Goal: Check status: Check status

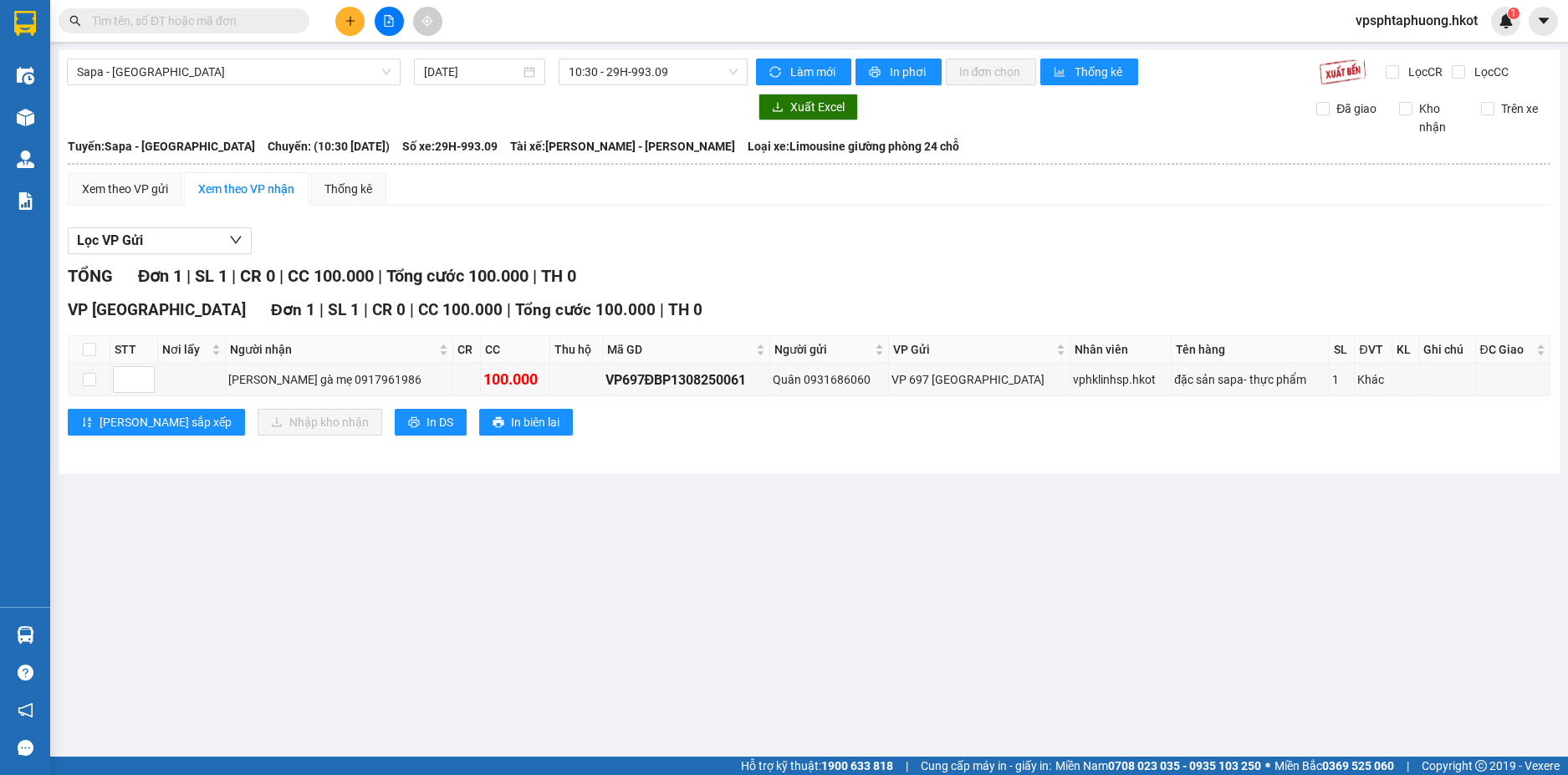
click at [816, 532] on main "Sapa - [GEOGRAPHIC_DATA] [DATE] 10:30 - 29H-993.09 Làm mới In phơi In đơn chọn …" at bounding box center [784, 378] width 1568 height 757
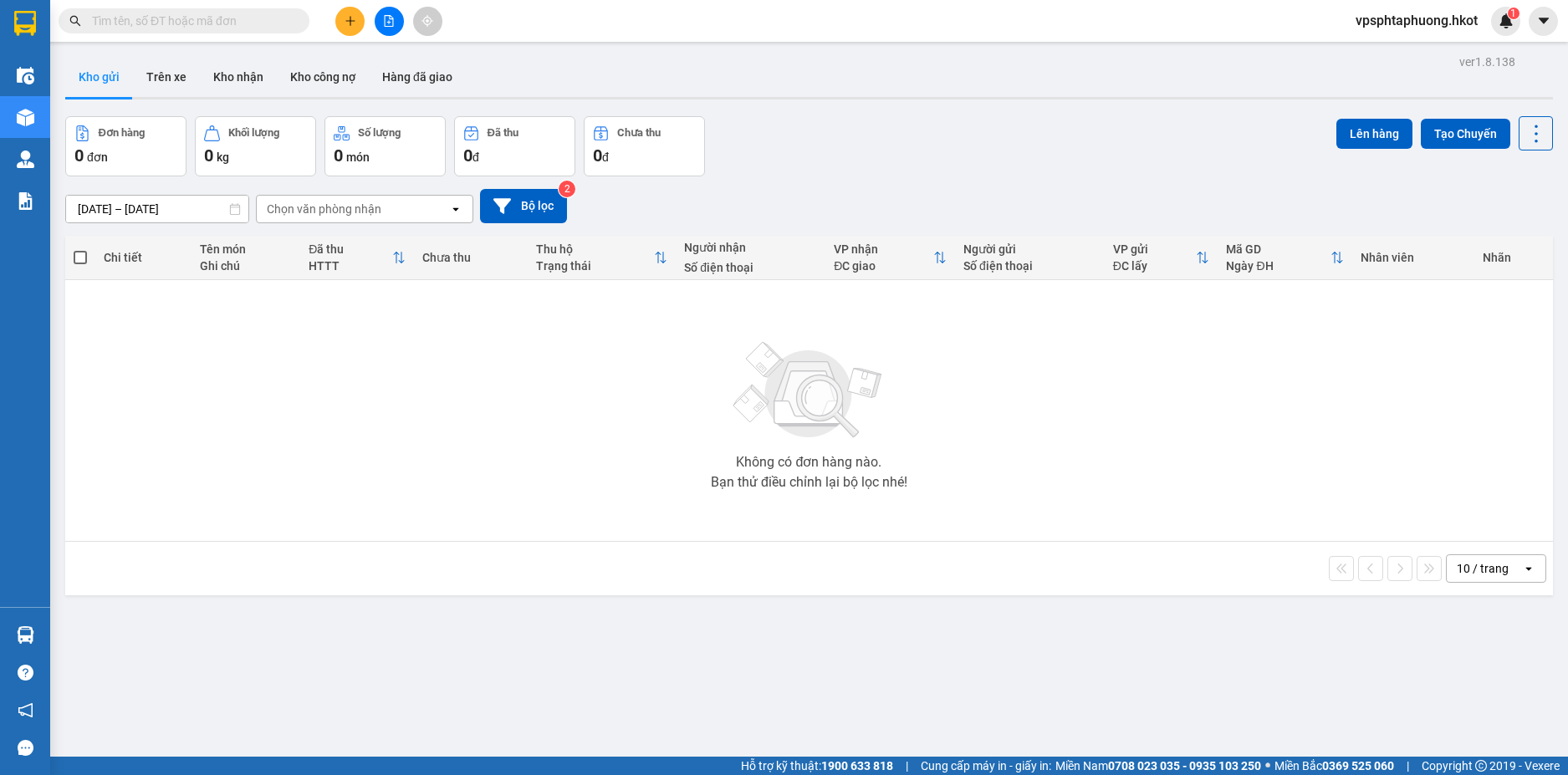
click at [119, 207] on input "[DATE] – [DATE]" at bounding box center [157, 208] width 182 height 26
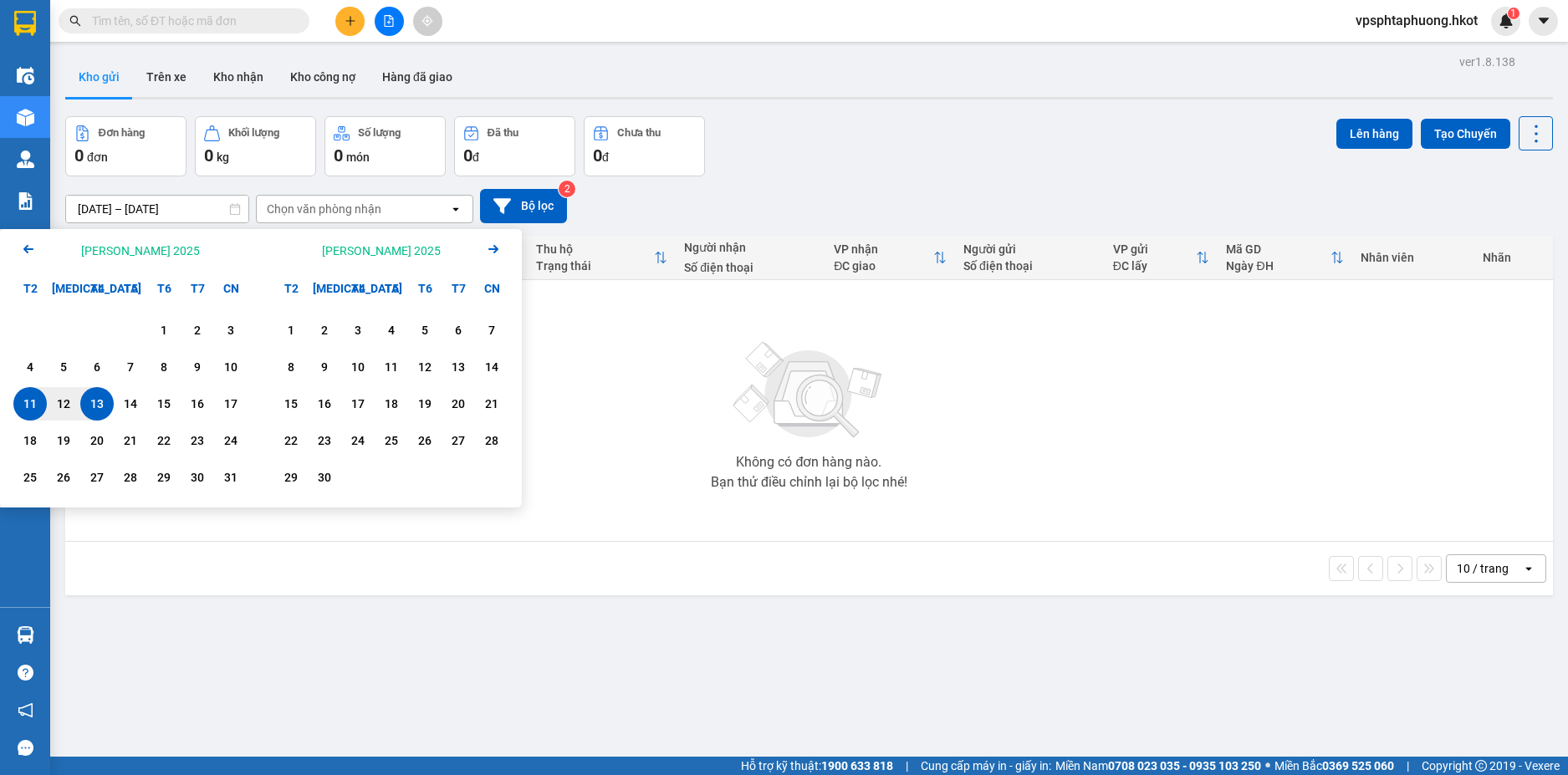
click at [26, 247] on icon "Previous month." at bounding box center [28, 250] width 10 height 9
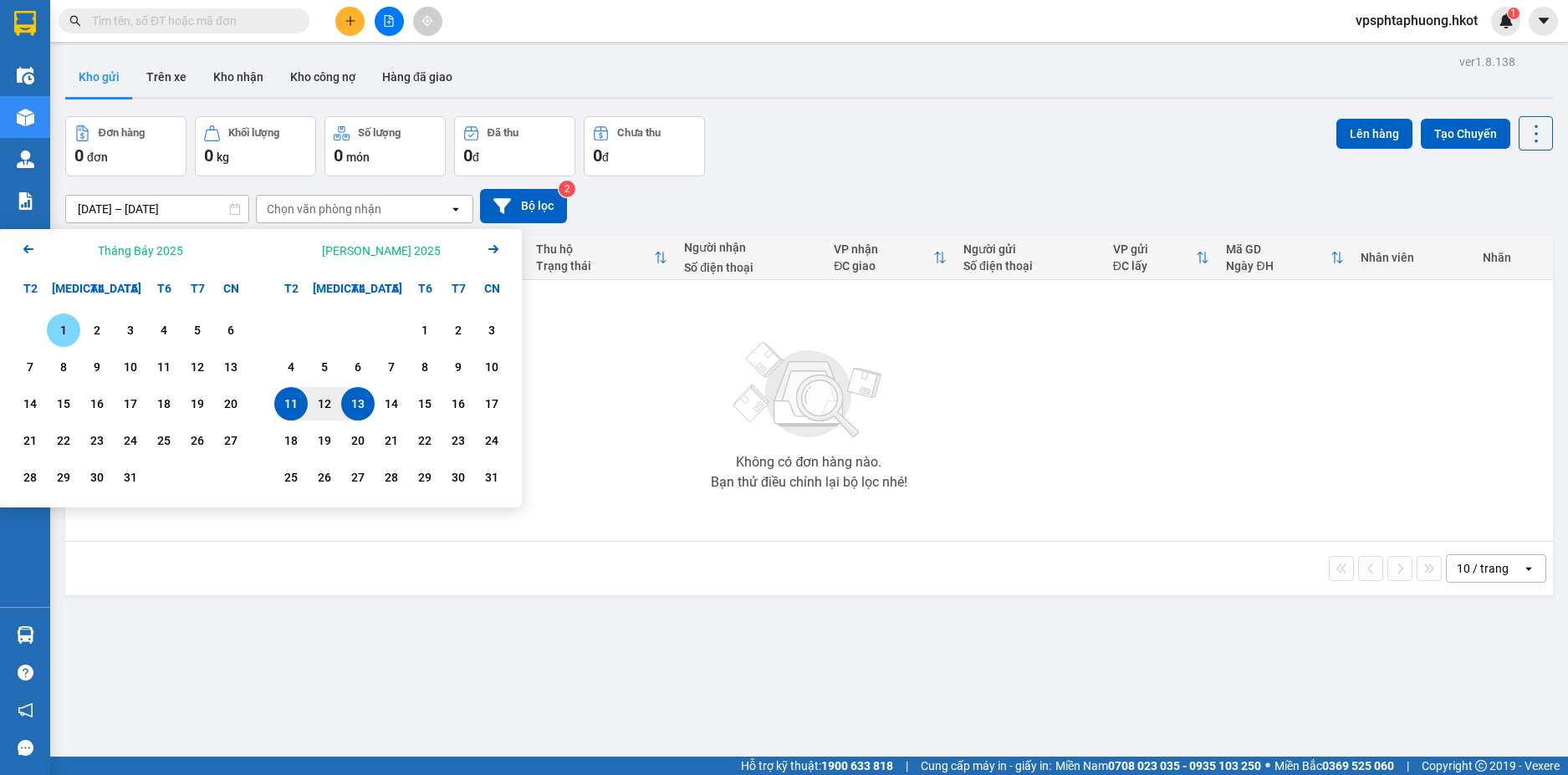
click at [26, 247] on icon "Previous month." at bounding box center [28, 250] width 10 height 9
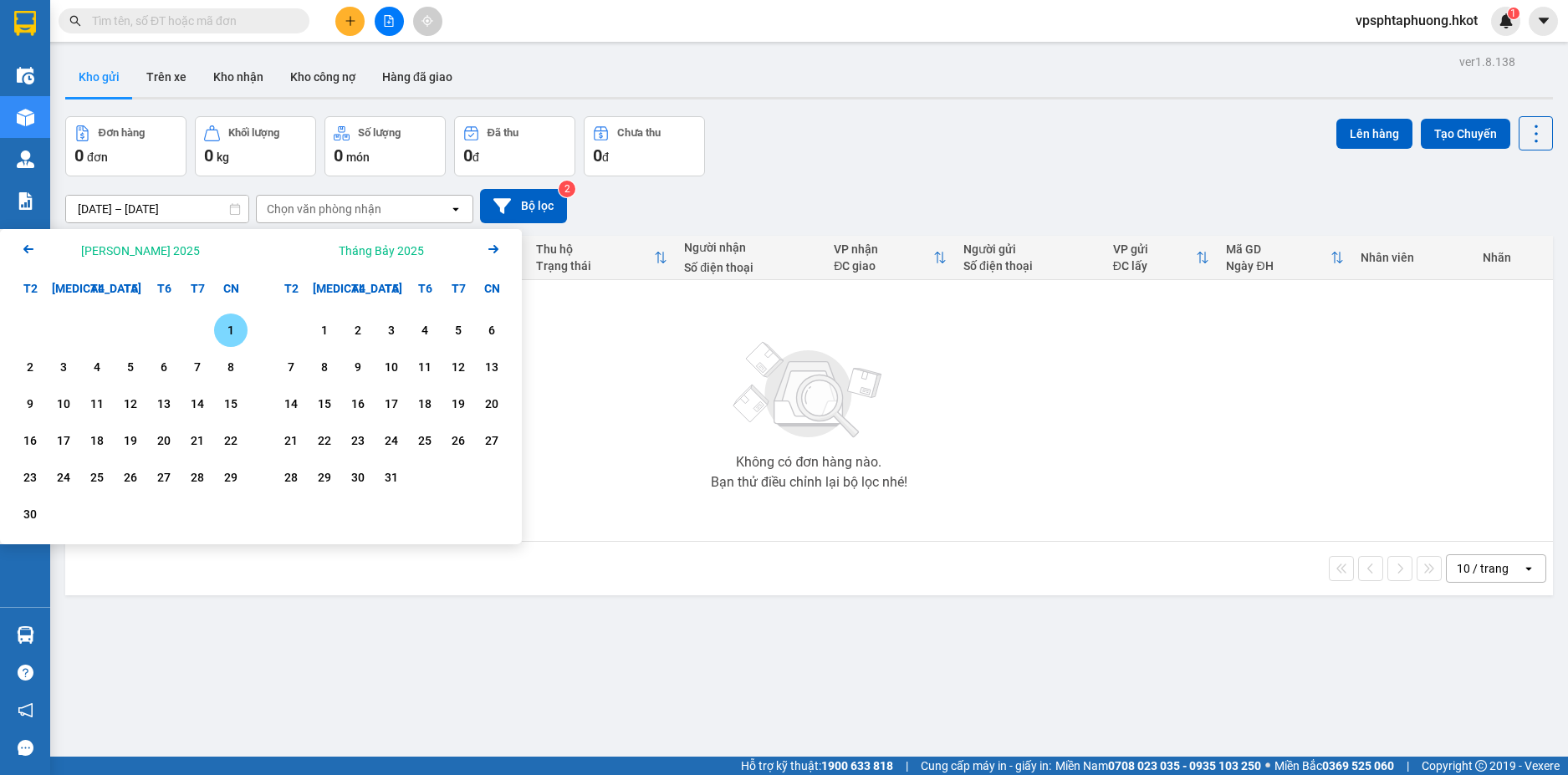
click at [232, 327] on div "1" at bounding box center [230, 330] width 24 height 20
click at [492, 250] on icon "Next month." at bounding box center [492, 250] width 10 height 9
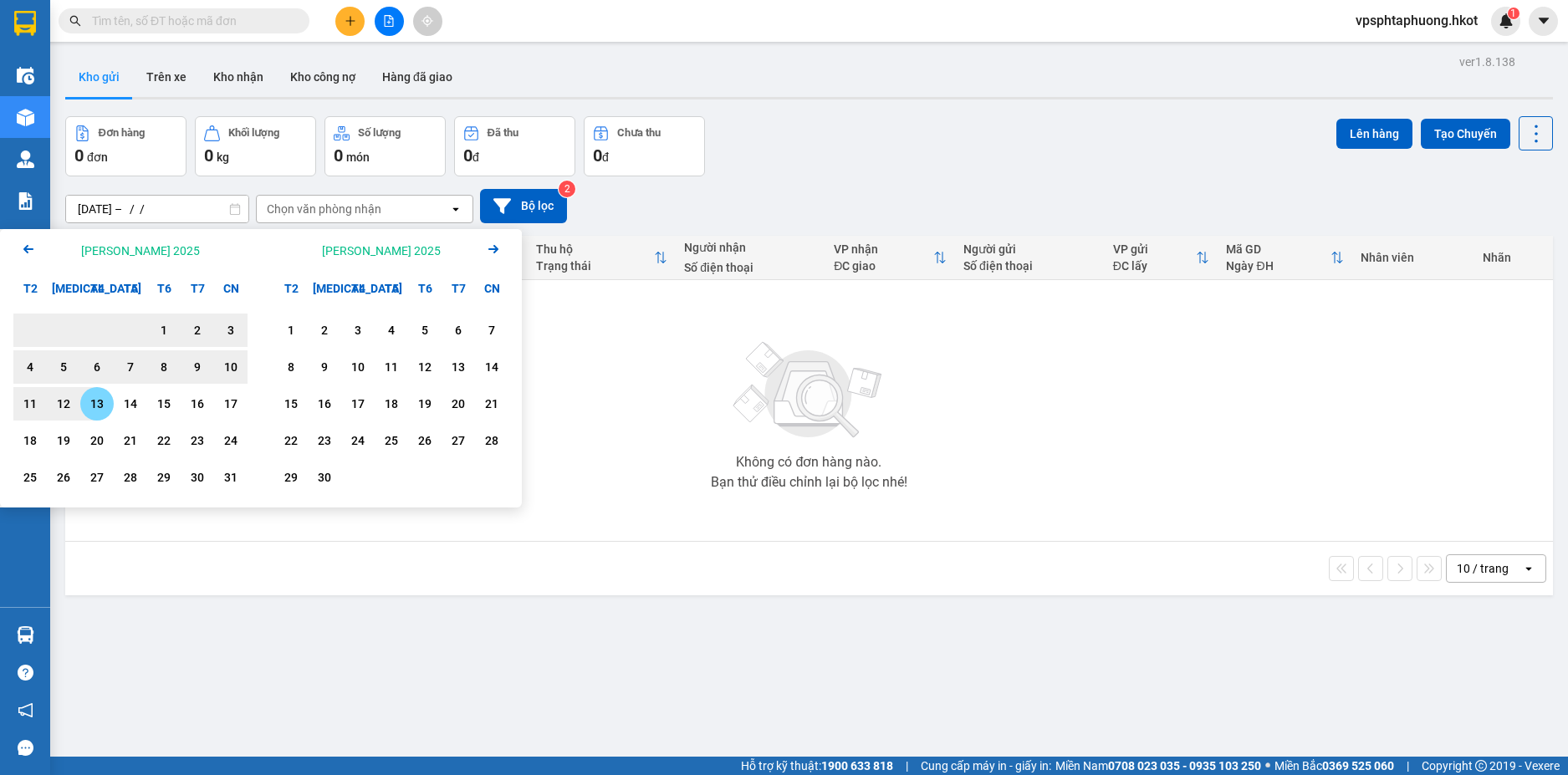
click at [103, 405] on div "13" at bounding box center [97, 404] width 24 height 20
type input "01/06/2025 – 13/08/2025"
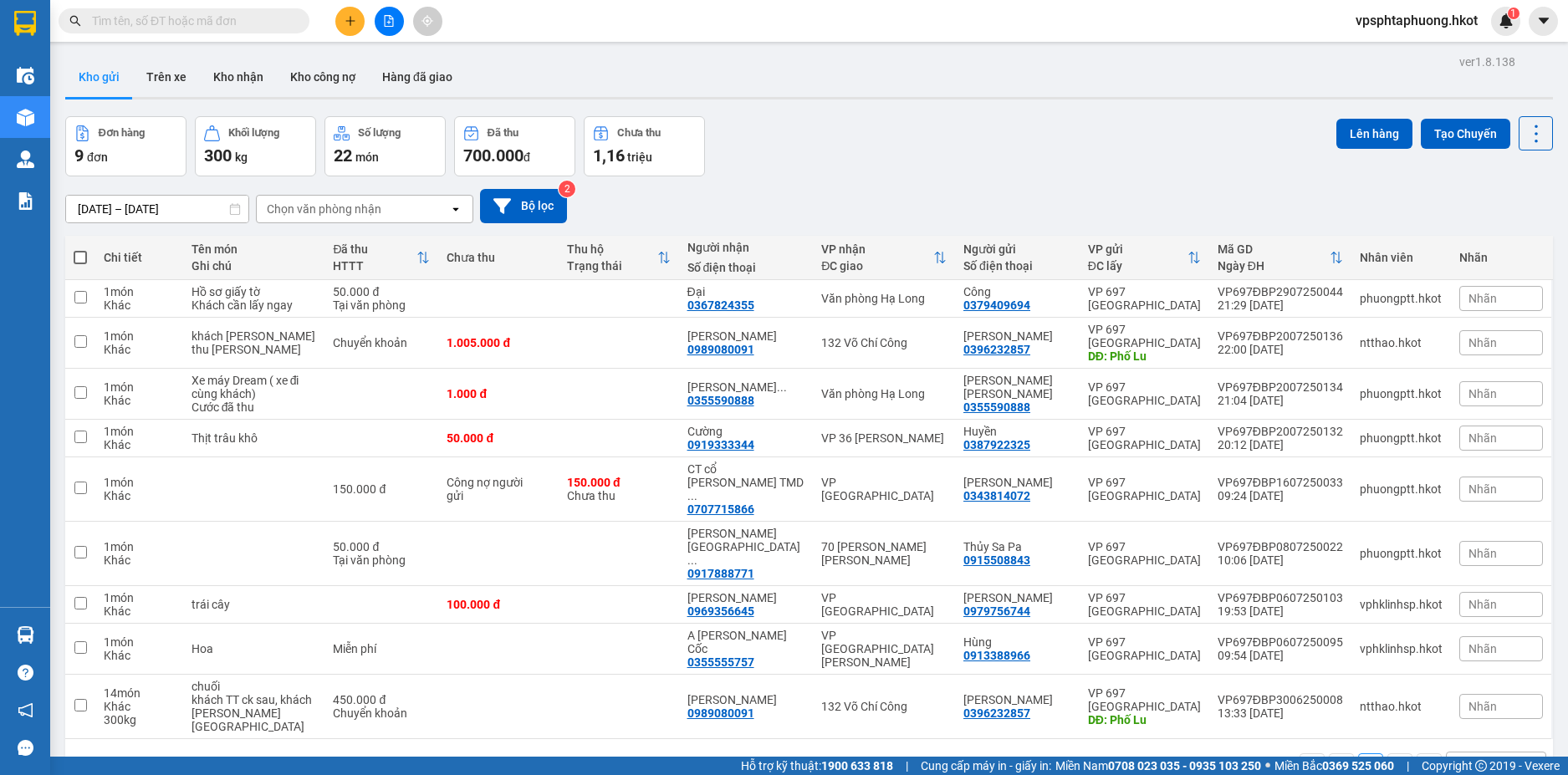
click at [373, 213] on div "Chọn văn phòng nhận" at bounding box center [324, 208] width 114 height 17
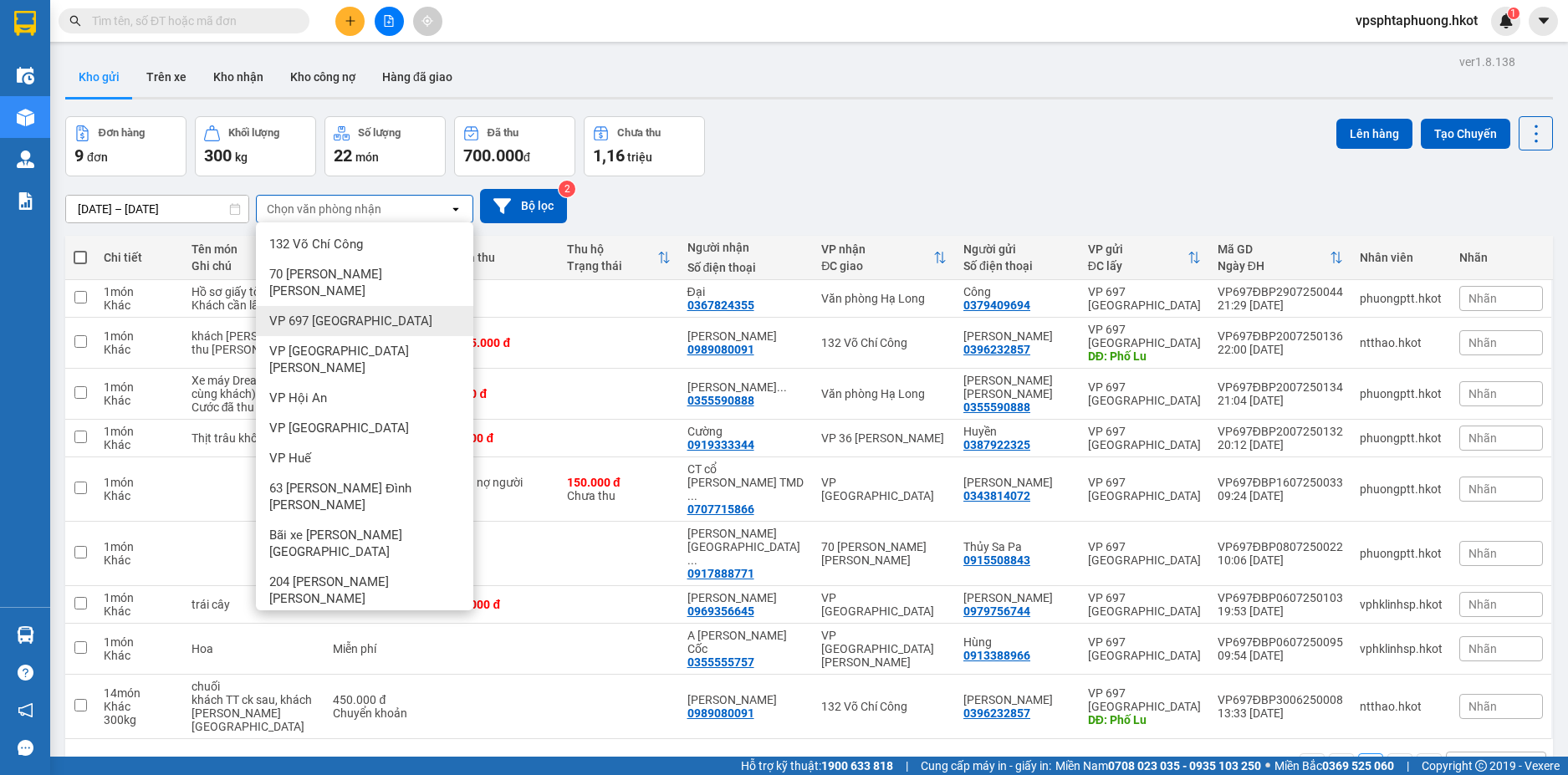
click at [375, 313] on span "VP 697 [GEOGRAPHIC_DATA]" at bounding box center [350, 321] width 163 height 17
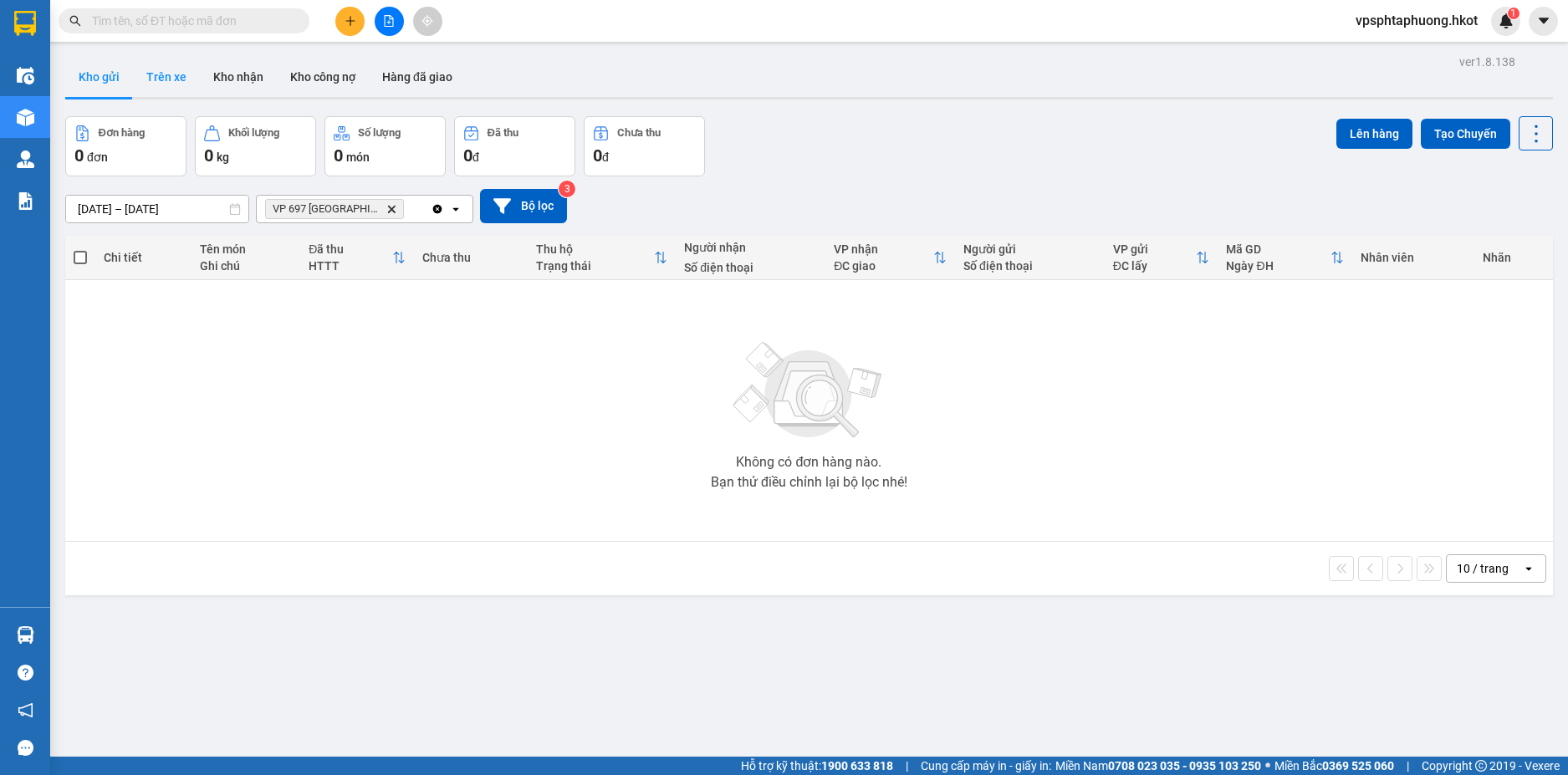
click at [172, 78] on button "Trên xe" at bounding box center [166, 77] width 67 height 40
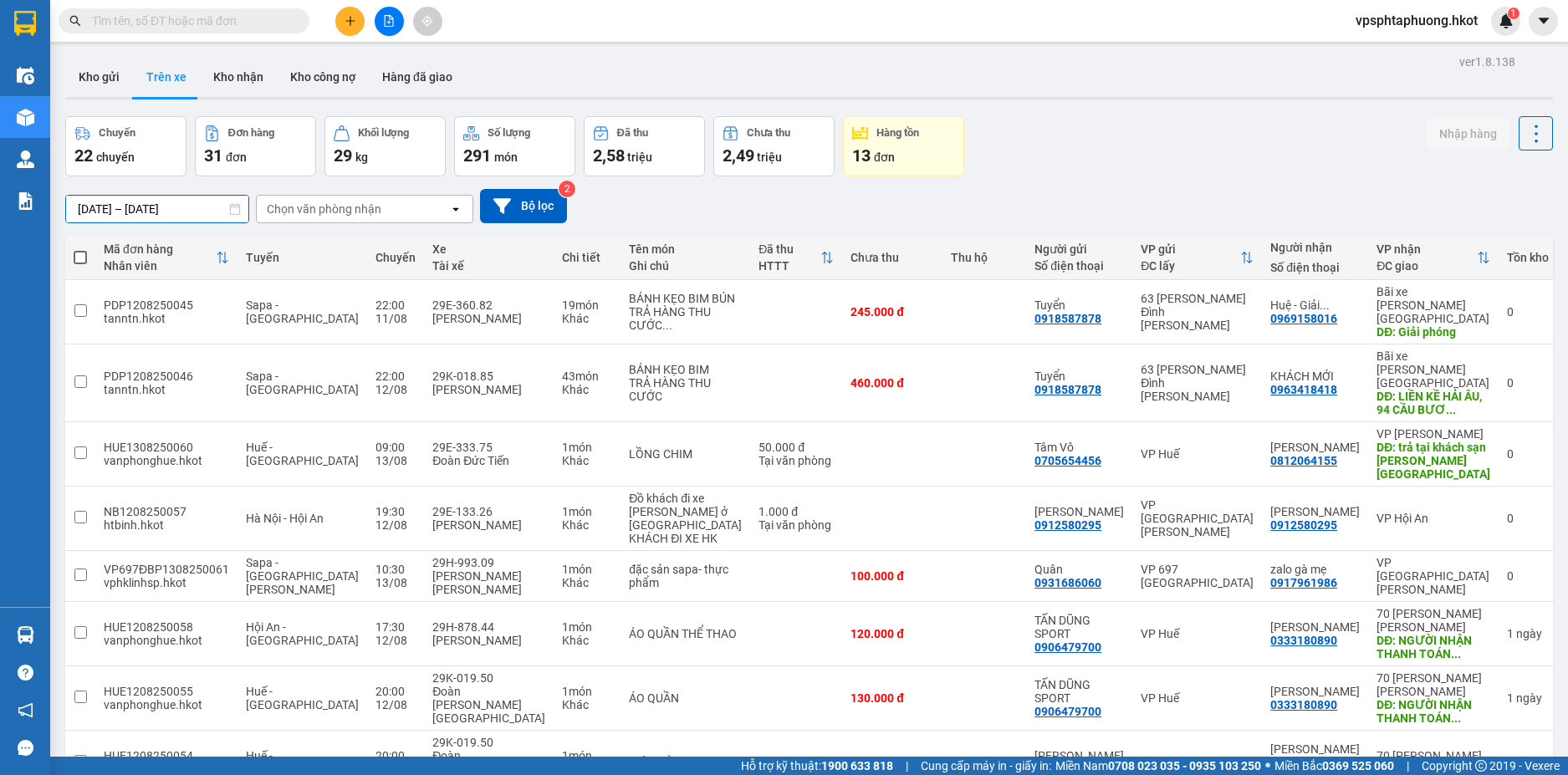
click at [134, 213] on input "11/08/2025 – 13/08/2025" at bounding box center [157, 208] width 182 height 26
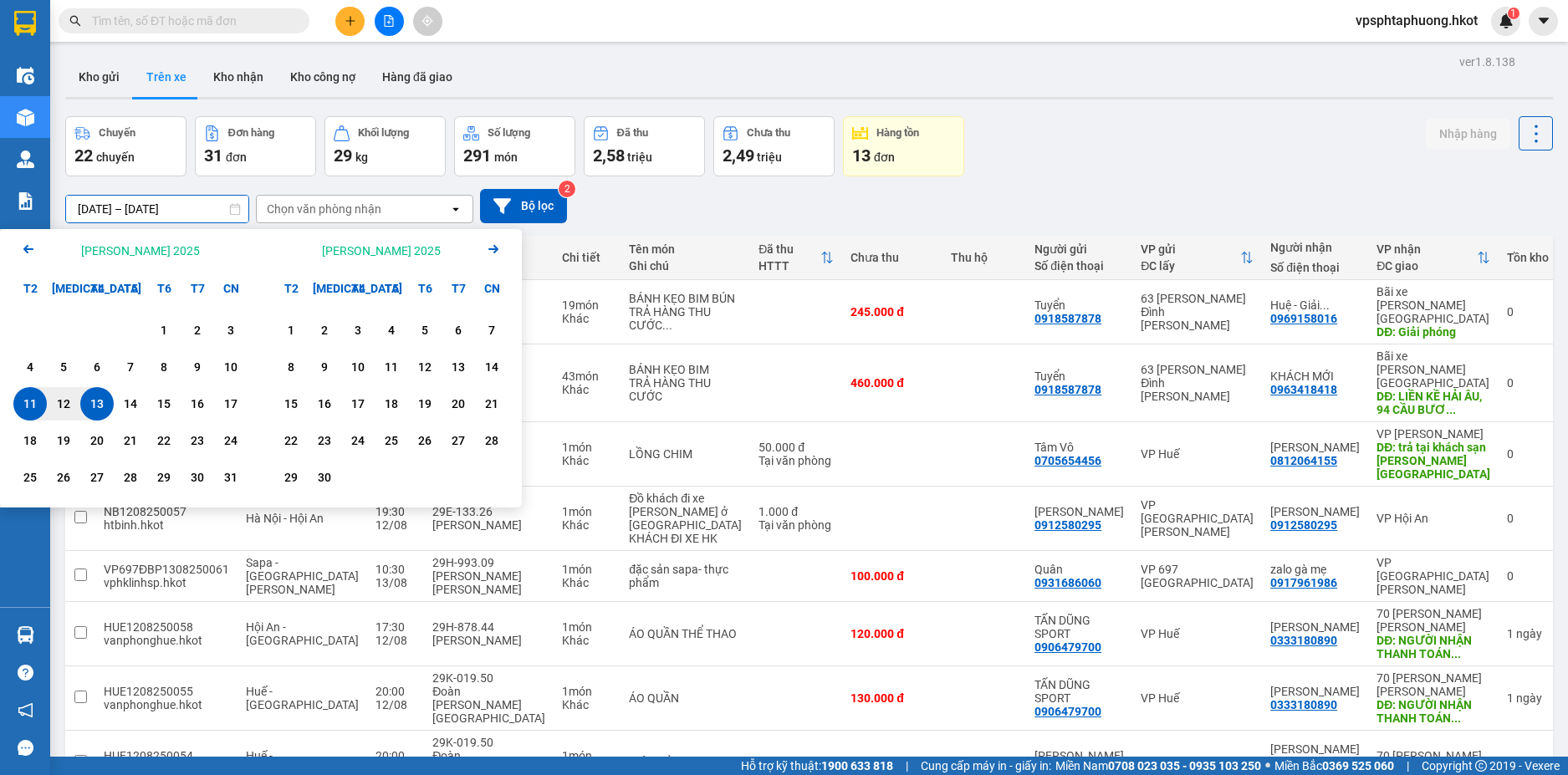
click at [24, 245] on icon "Arrow Left" at bounding box center [28, 249] width 20 height 20
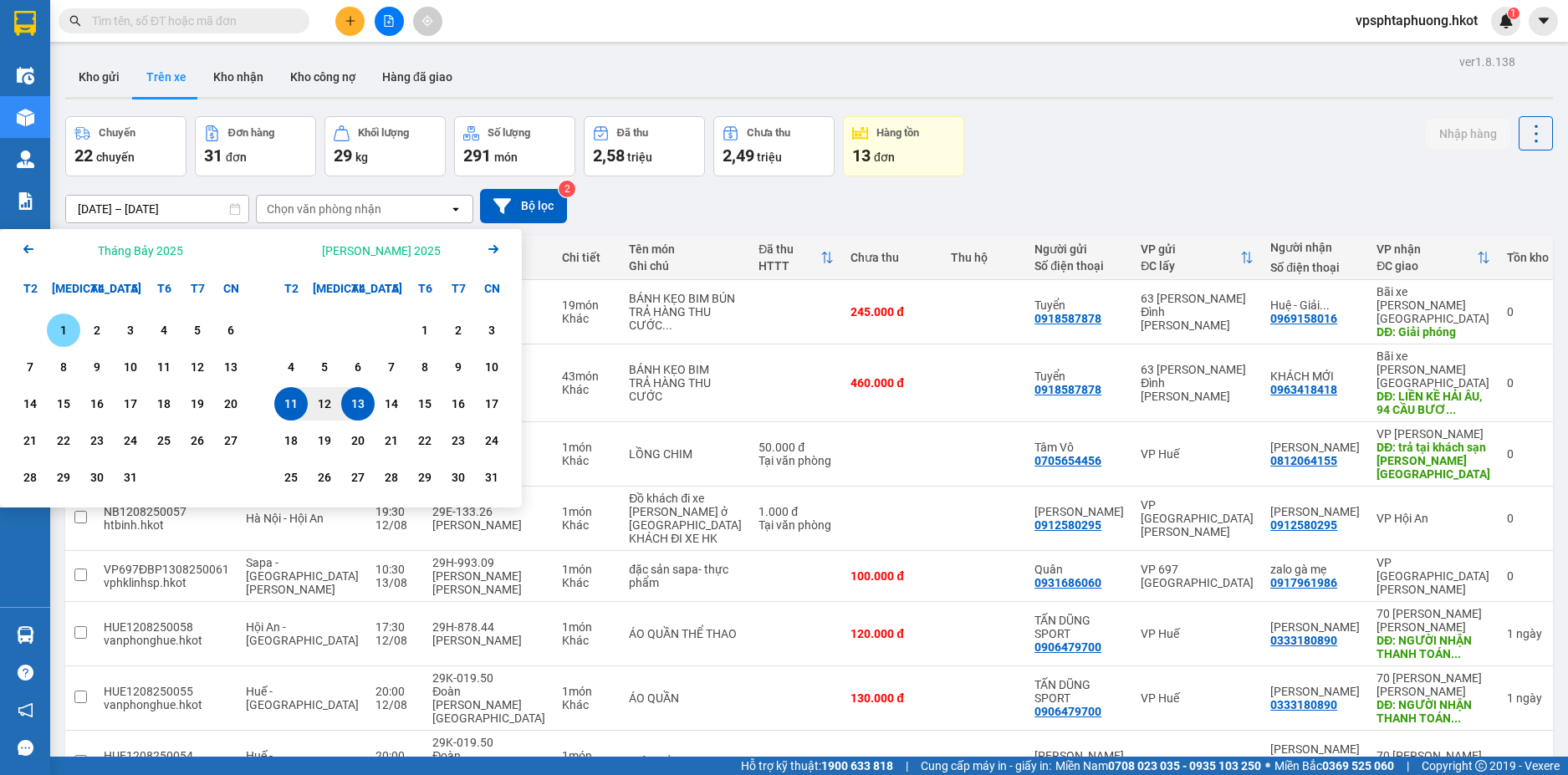
click at [26, 245] on icon "Arrow Left" at bounding box center [28, 249] width 20 height 20
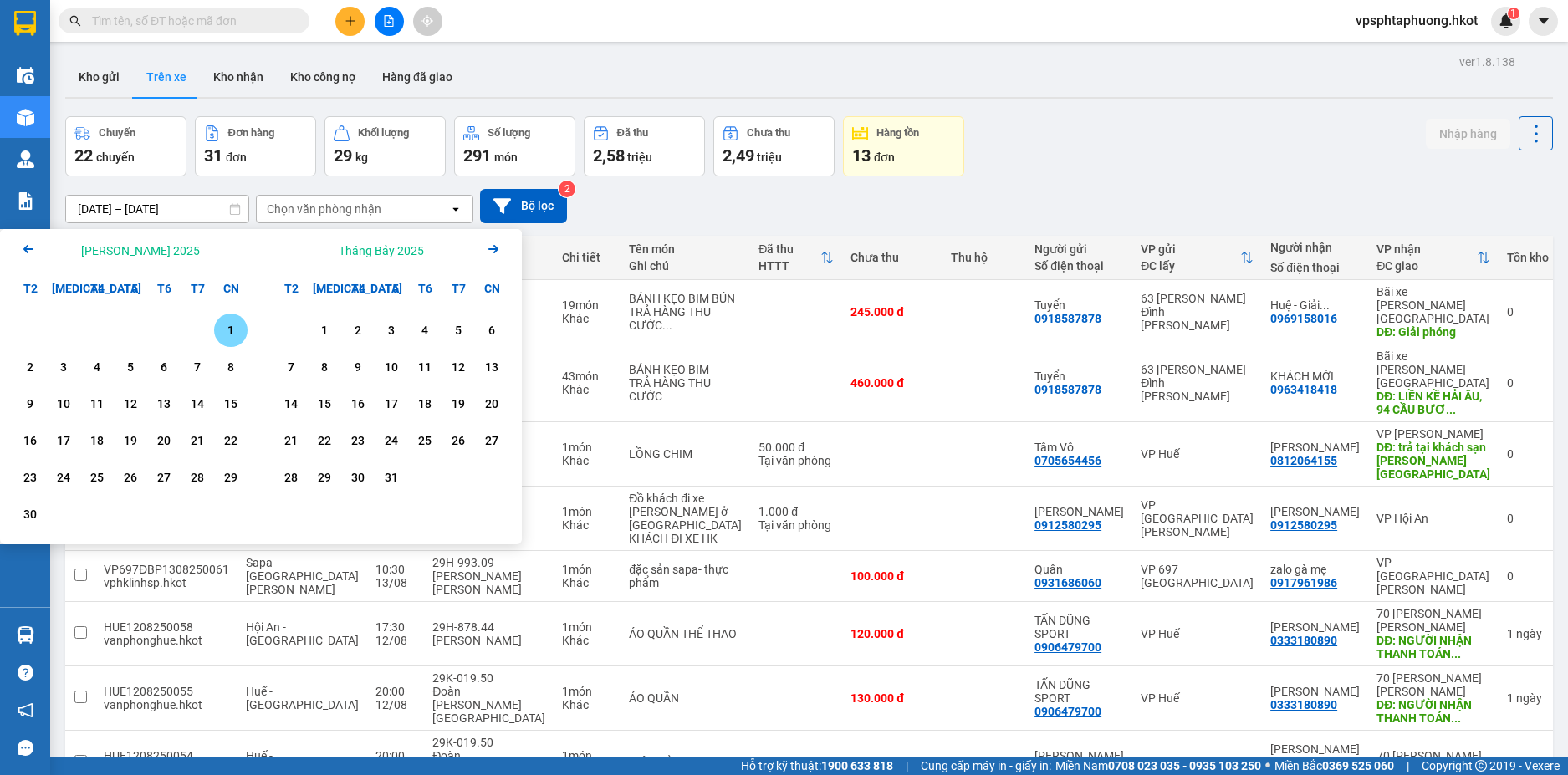
click at [223, 331] on div "1" at bounding box center [230, 330] width 24 height 20
click at [498, 255] on icon "Arrow Right" at bounding box center [492, 249] width 20 height 20
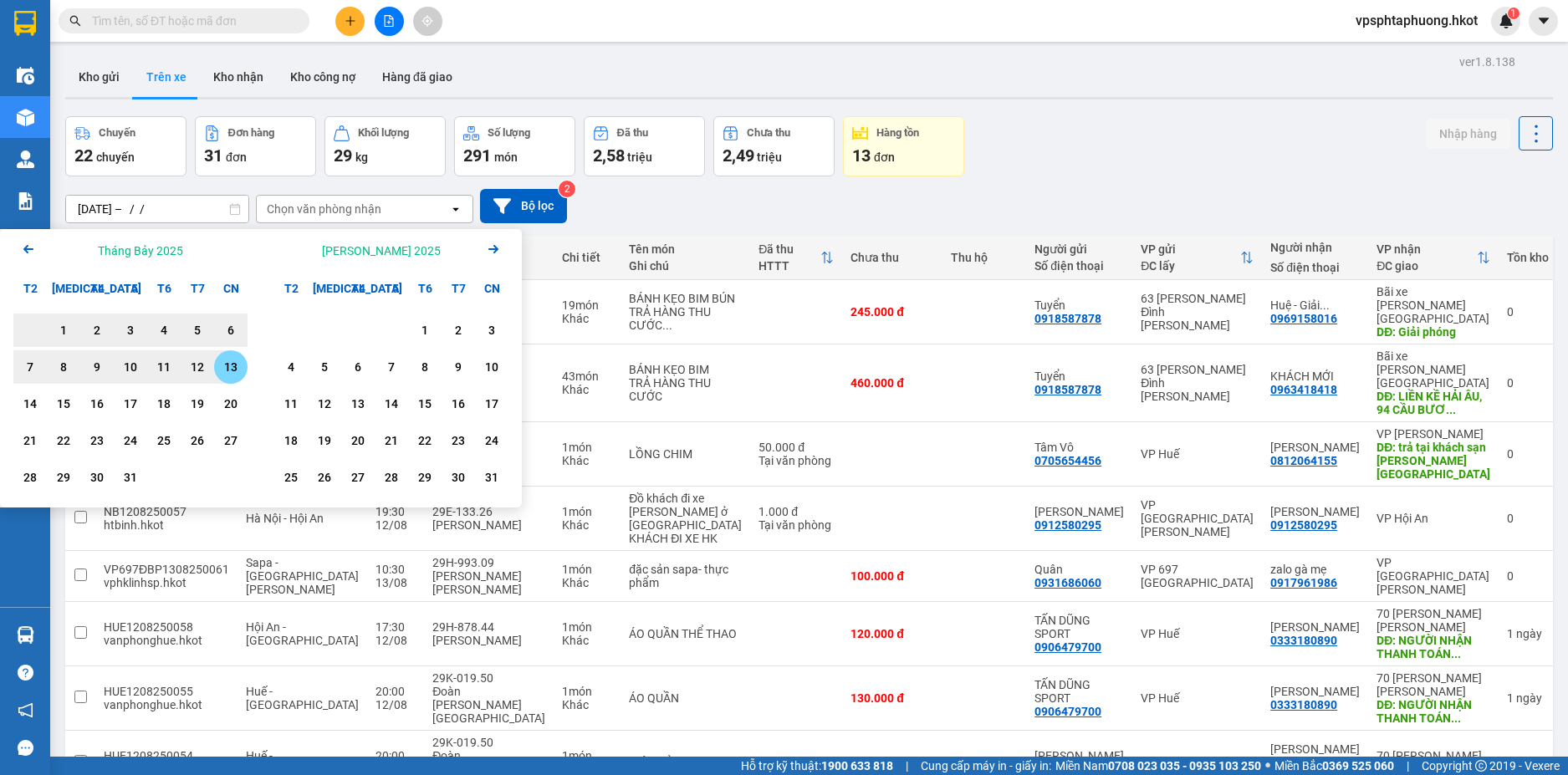
click at [229, 369] on div "13" at bounding box center [230, 367] width 24 height 20
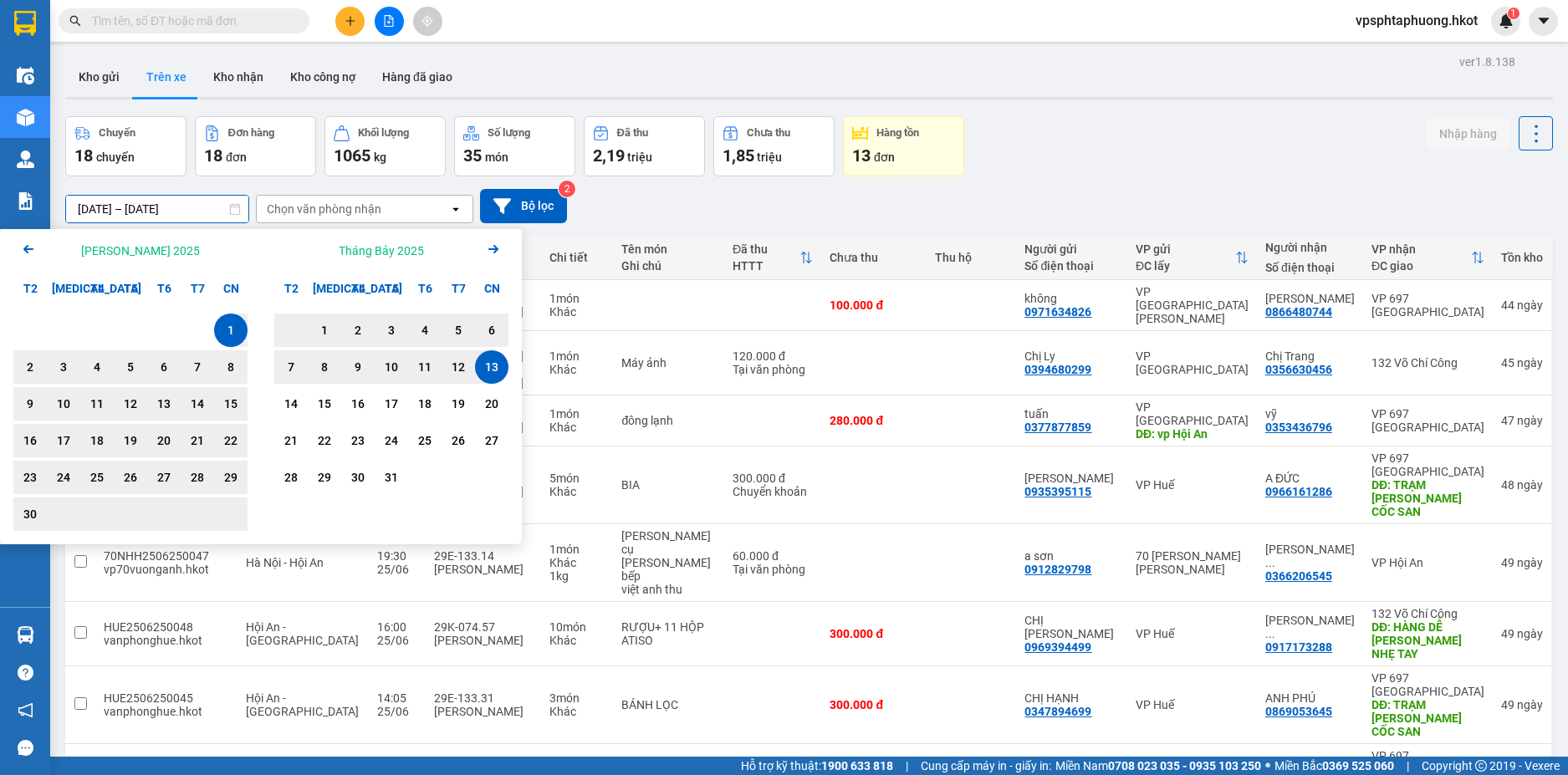
click at [198, 211] on input "01/06/2025 – 13/07/2025" at bounding box center [157, 208] width 182 height 26
click at [236, 331] on div "1" at bounding box center [230, 330] width 24 height 20
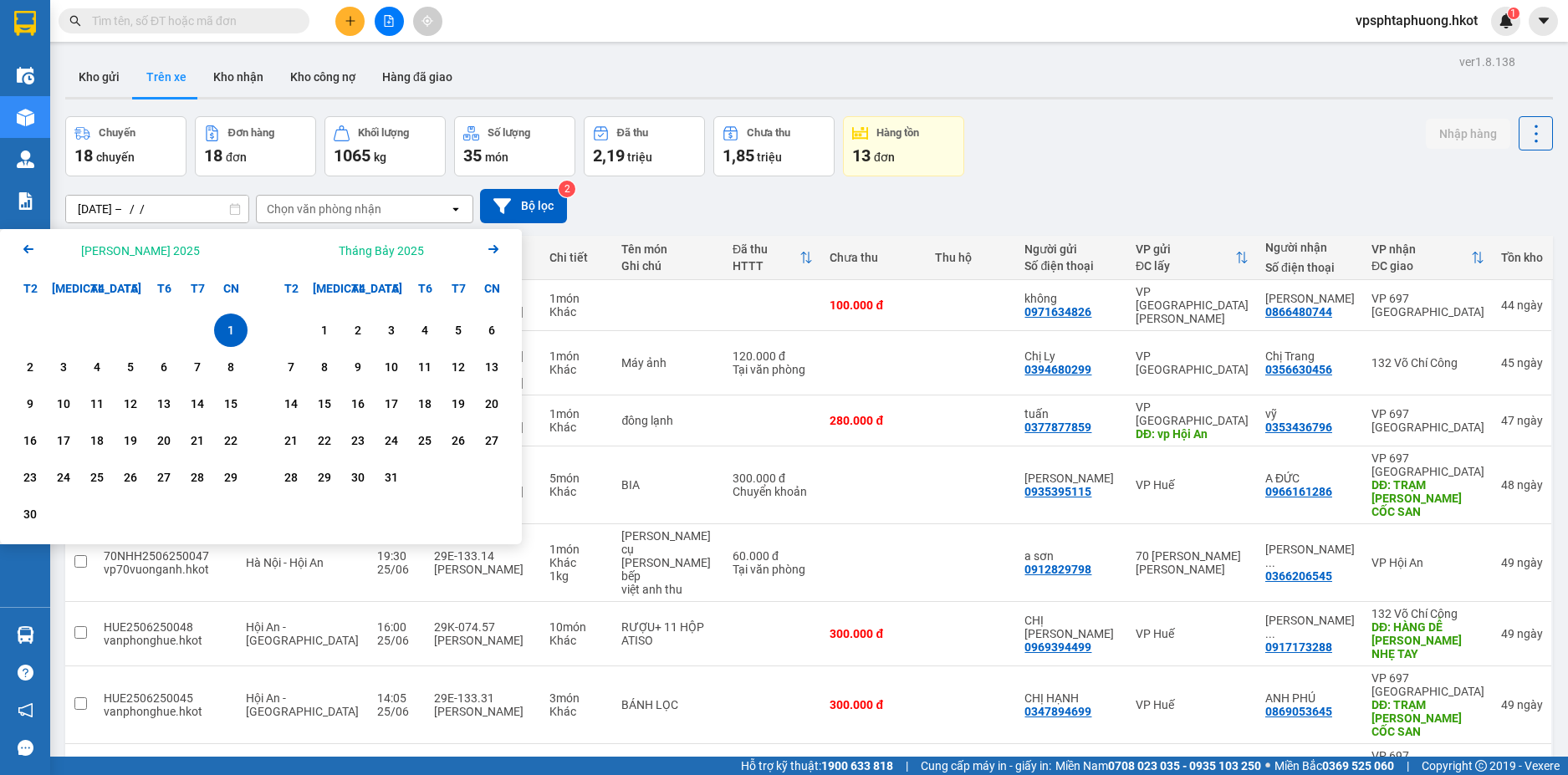
click at [489, 249] on icon "Next month." at bounding box center [492, 250] width 10 height 9
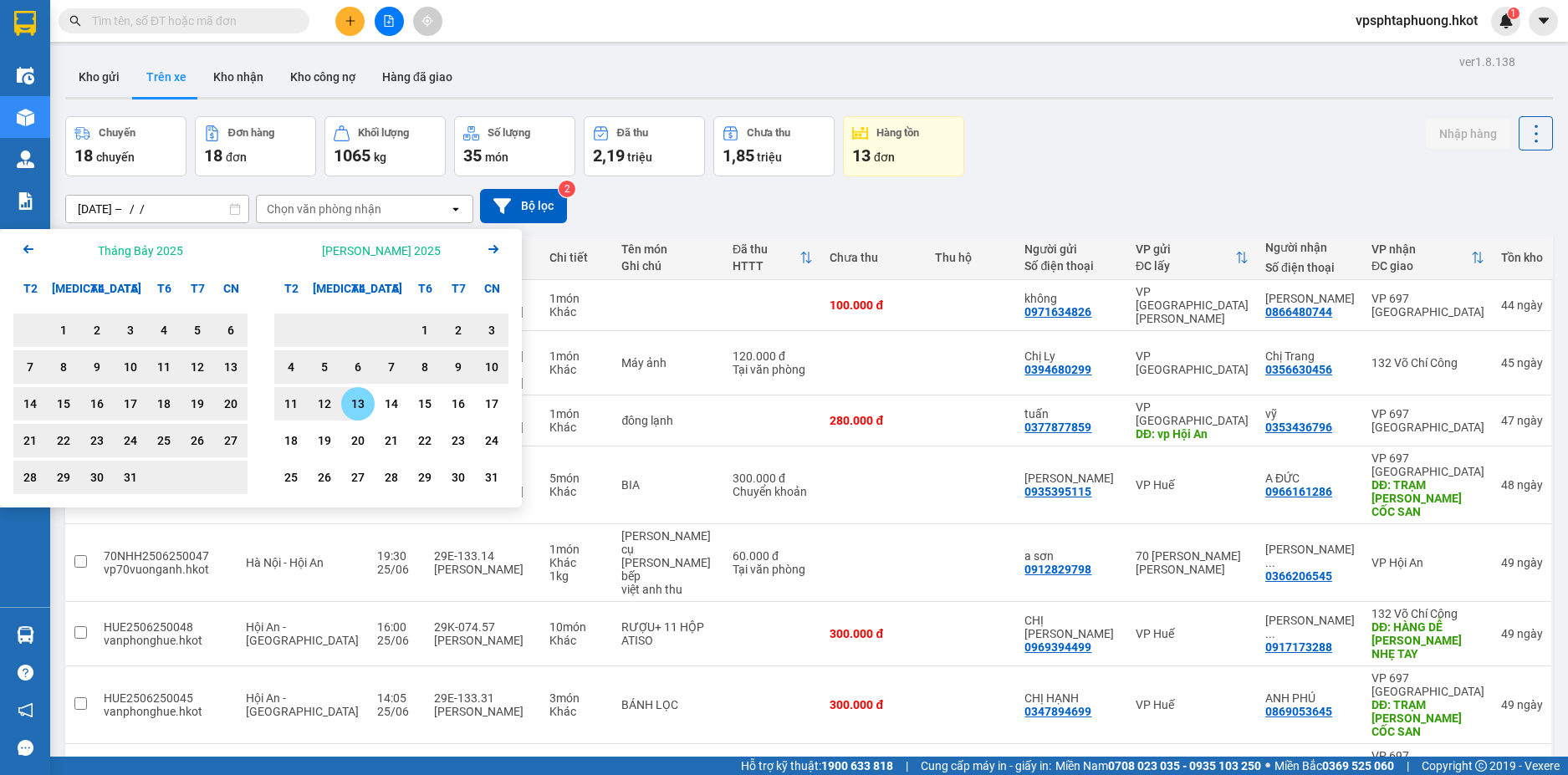
click at [354, 403] on div "13" at bounding box center [358, 404] width 24 height 20
type input "01/06/2025 – 13/08/2025"
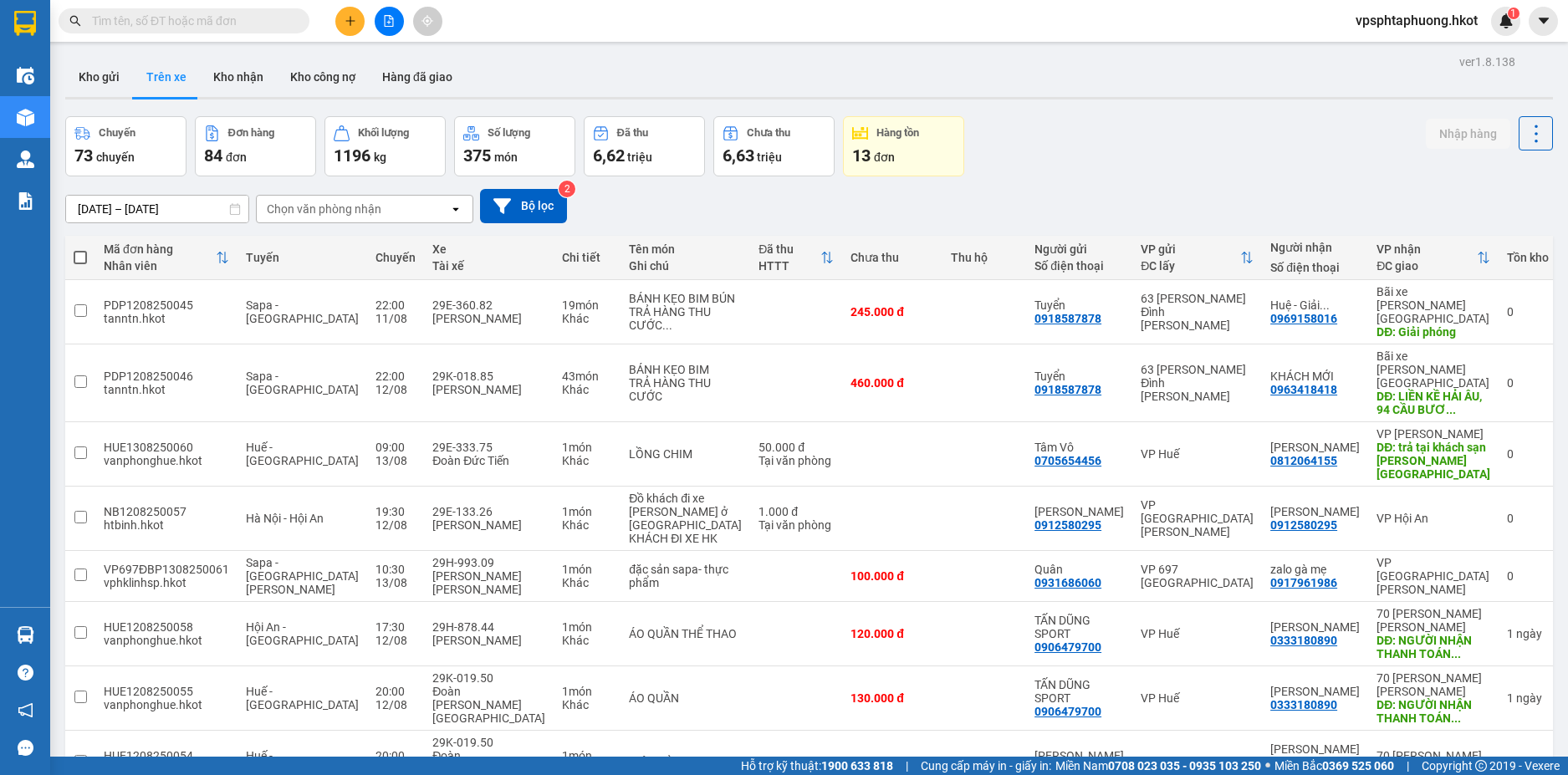
click at [414, 203] on div "Chọn văn phòng nhận" at bounding box center [353, 208] width 193 height 26
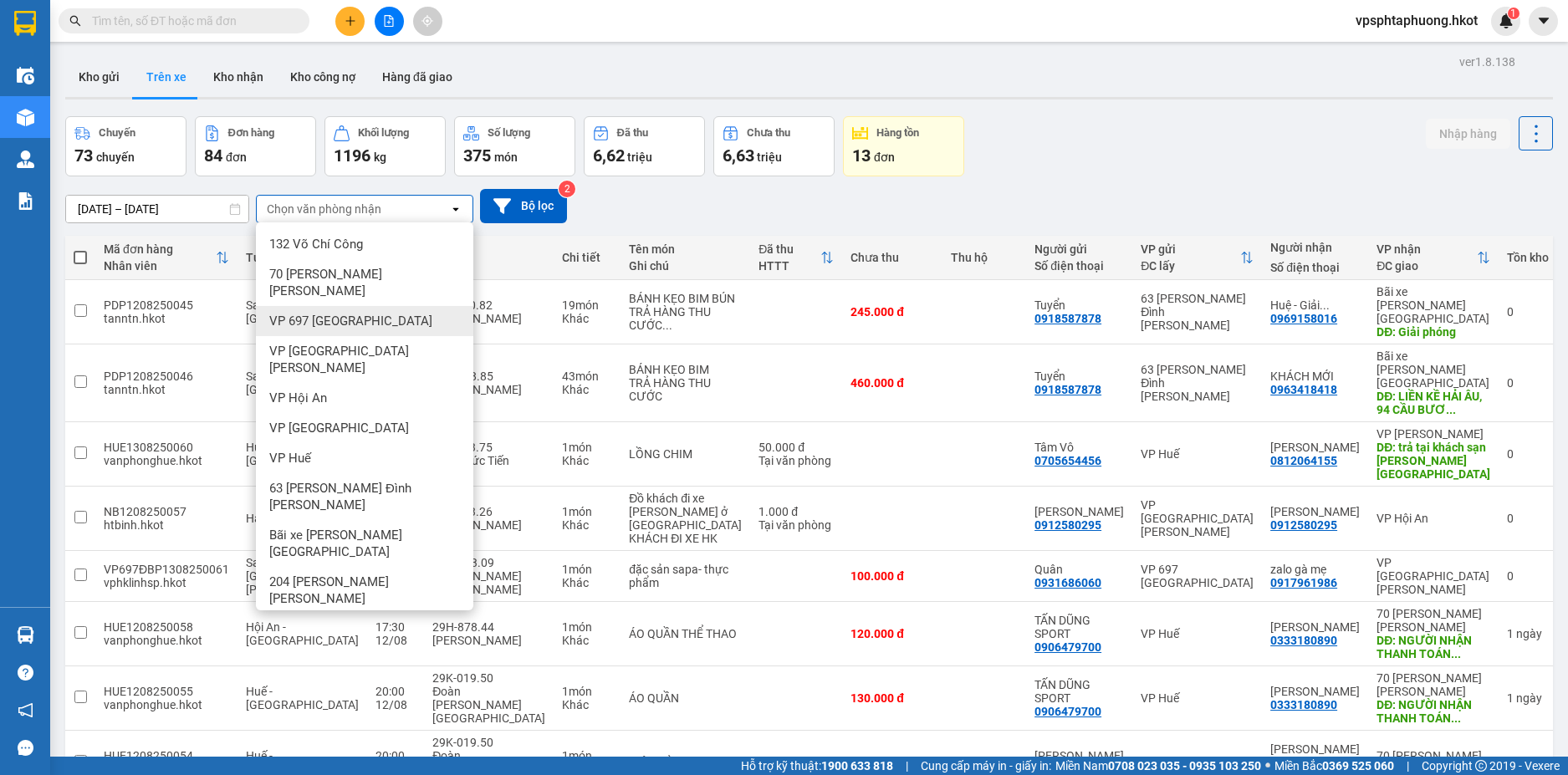
click at [344, 313] on span "VP 697 [GEOGRAPHIC_DATA]" at bounding box center [350, 321] width 163 height 17
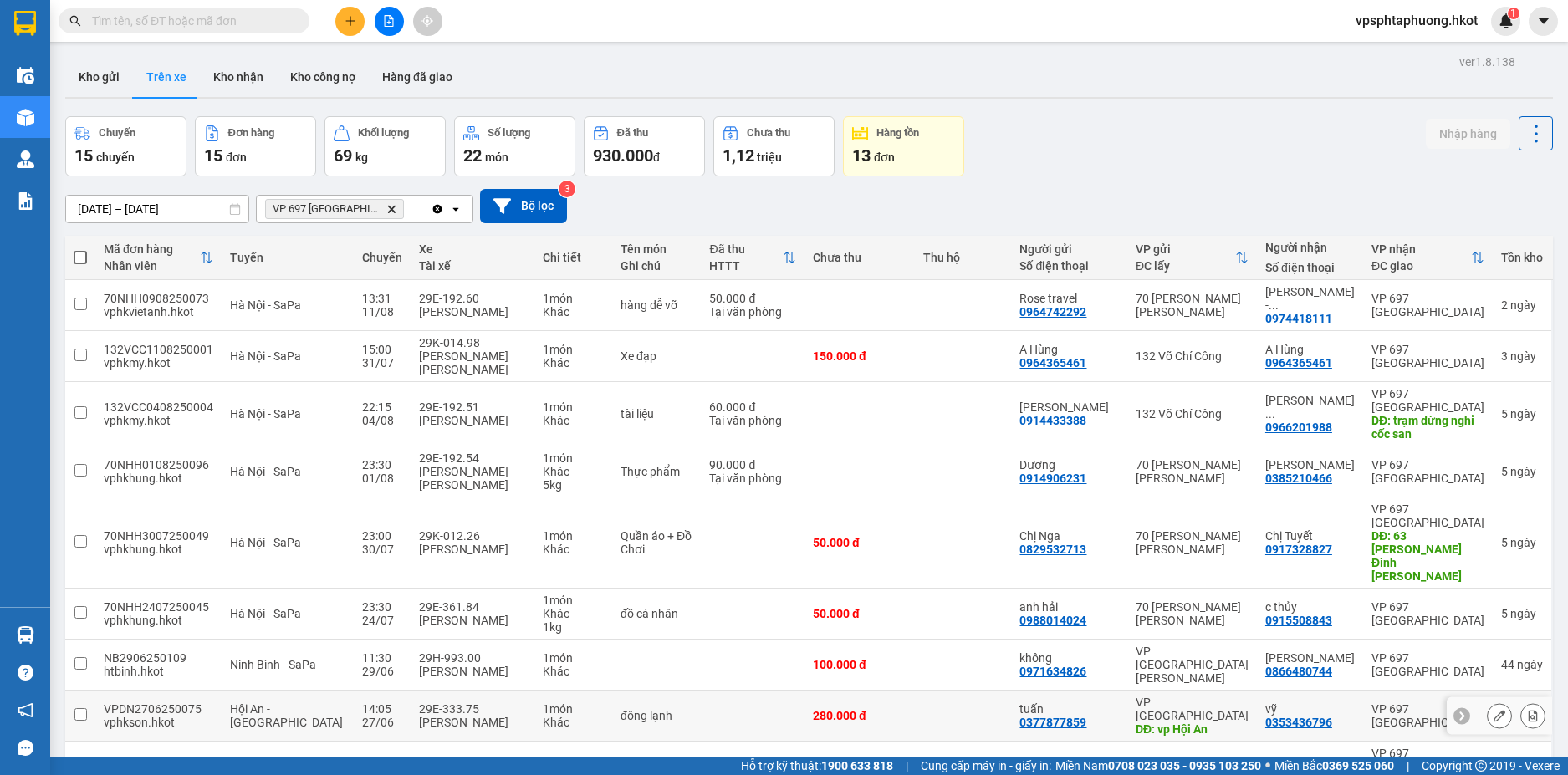
scroll to position [102, 0]
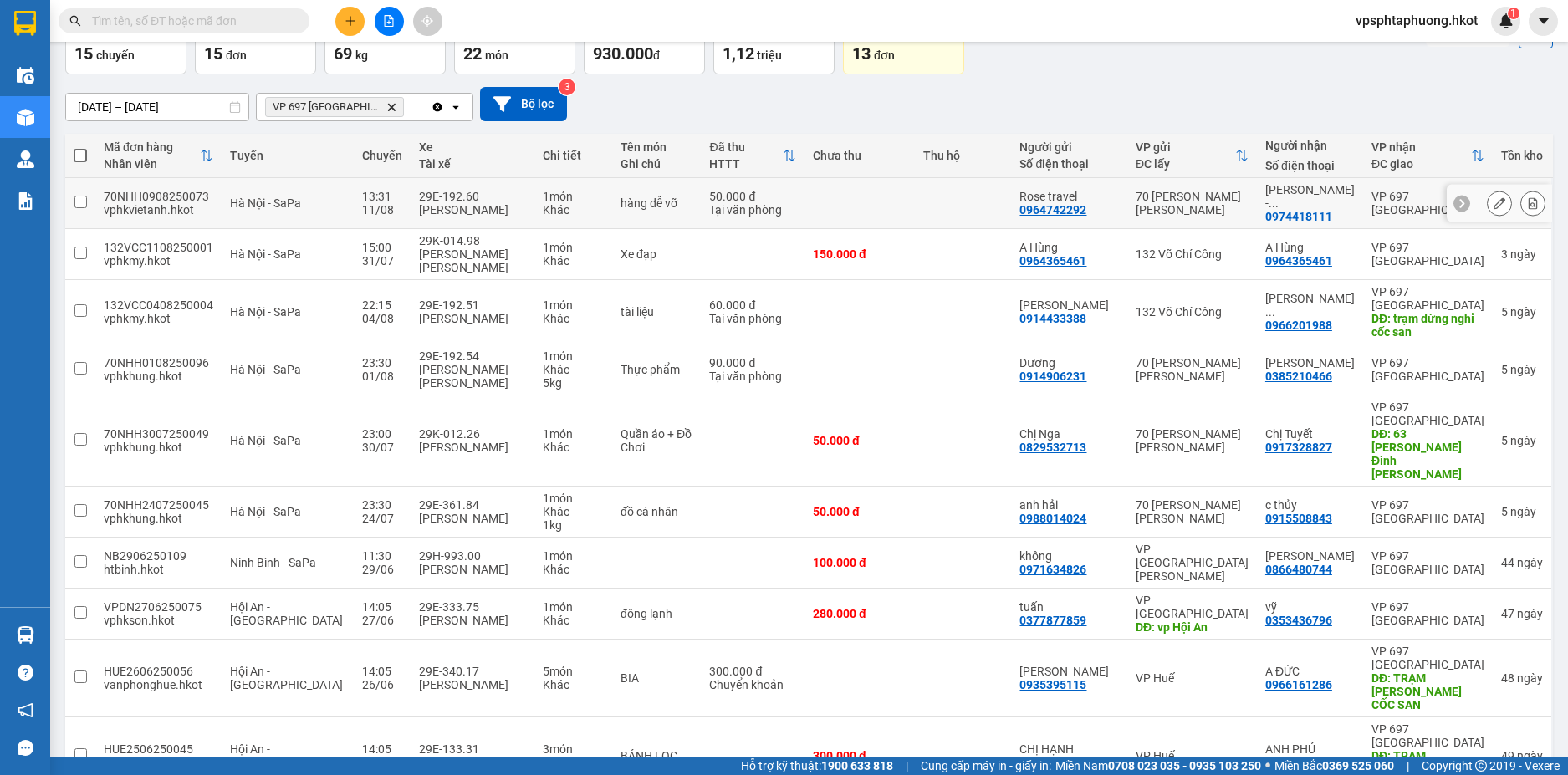
click at [84, 196] on input "checkbox" at bounding box center [81, 201] width 12 height 12
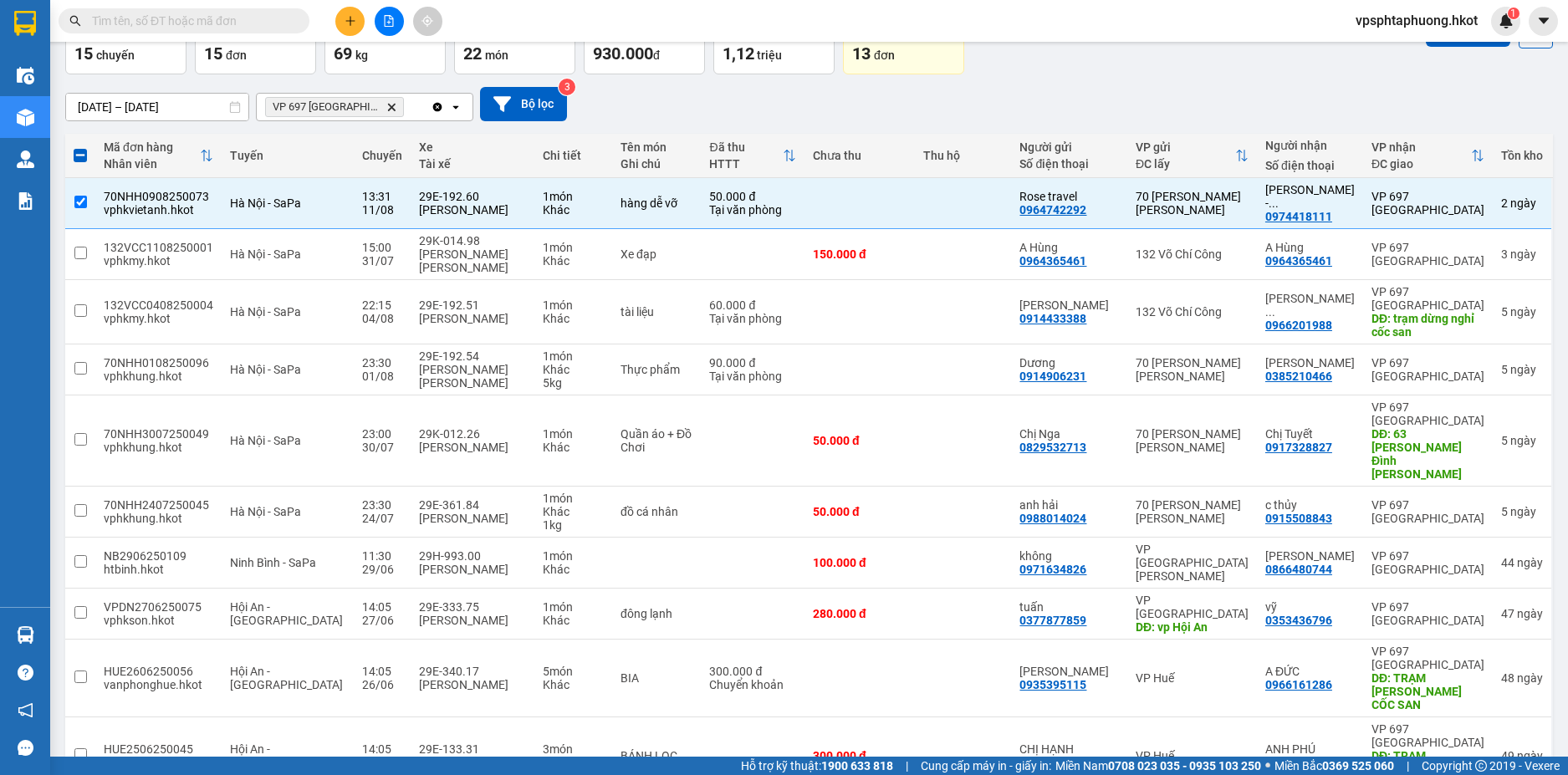
scroll to position [0, 0]
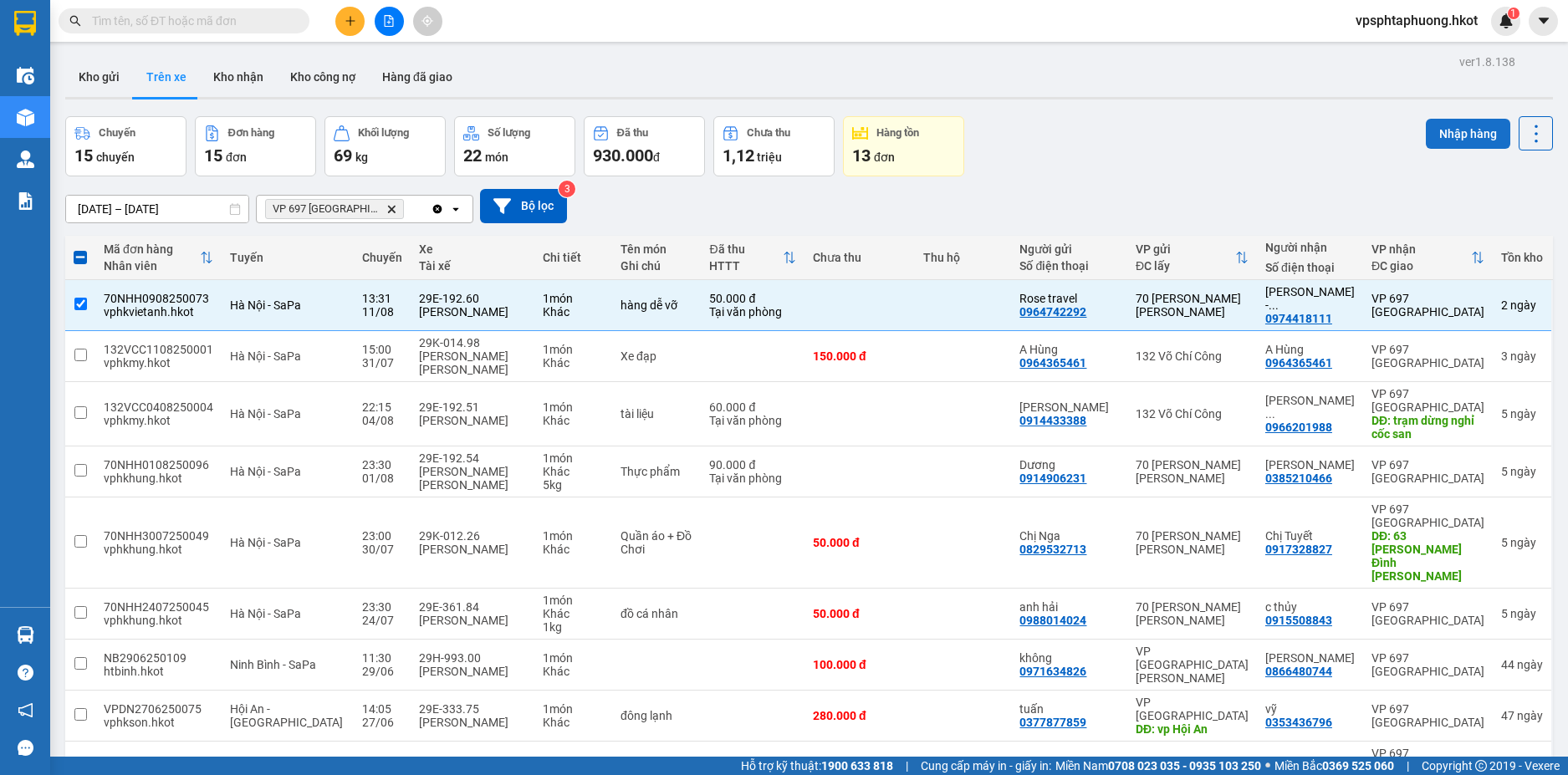
click at [1458, 143] on button "Nhập hàng" at bounding box center [1468, 134] width 84 height 30
checkbox input "false"
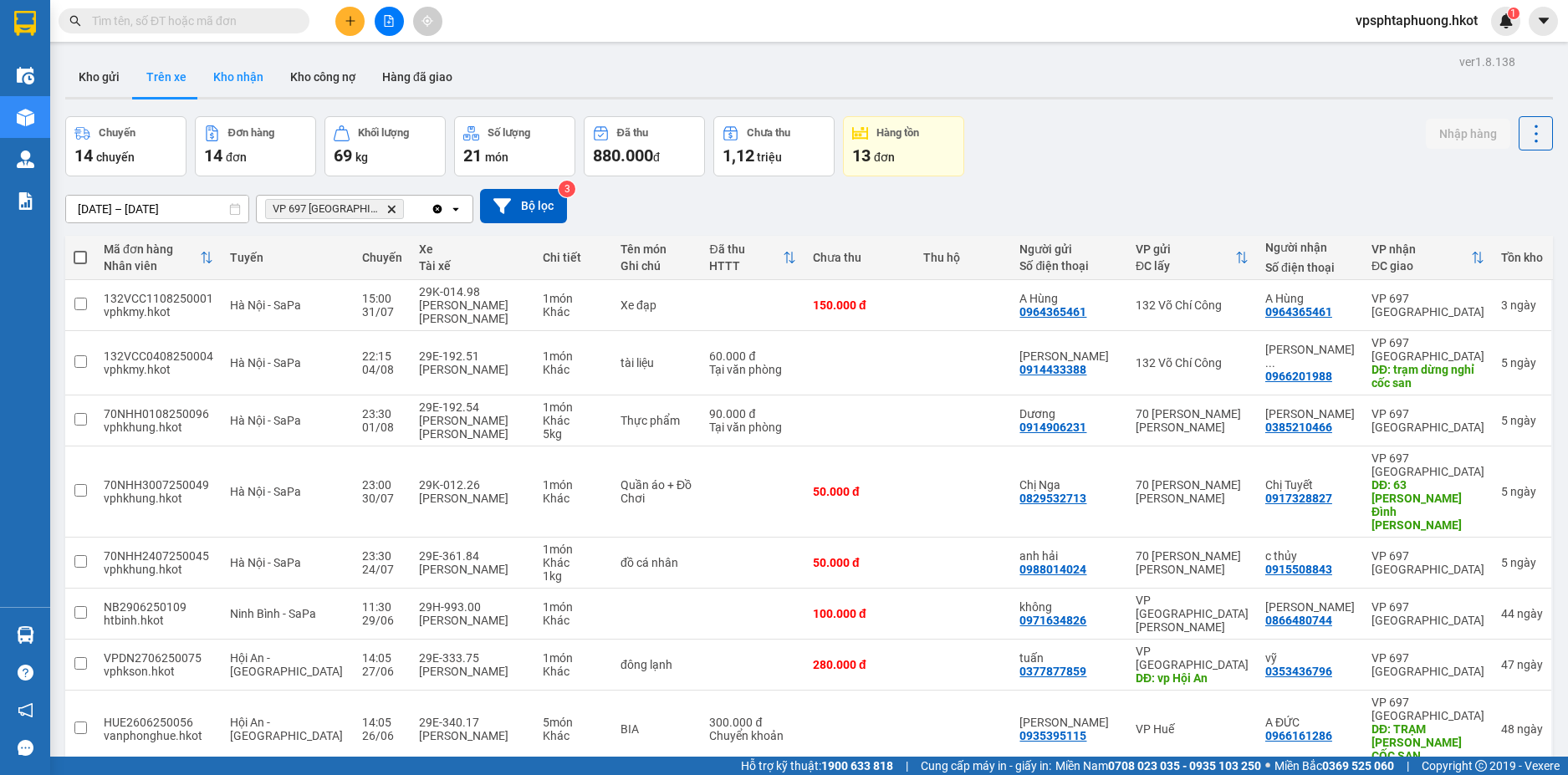
click at [231, 77] on button "Kho nhận" at bounding box center [237, 77] width 77 height 40
type input "11/08/2025 – 13/08/2025"
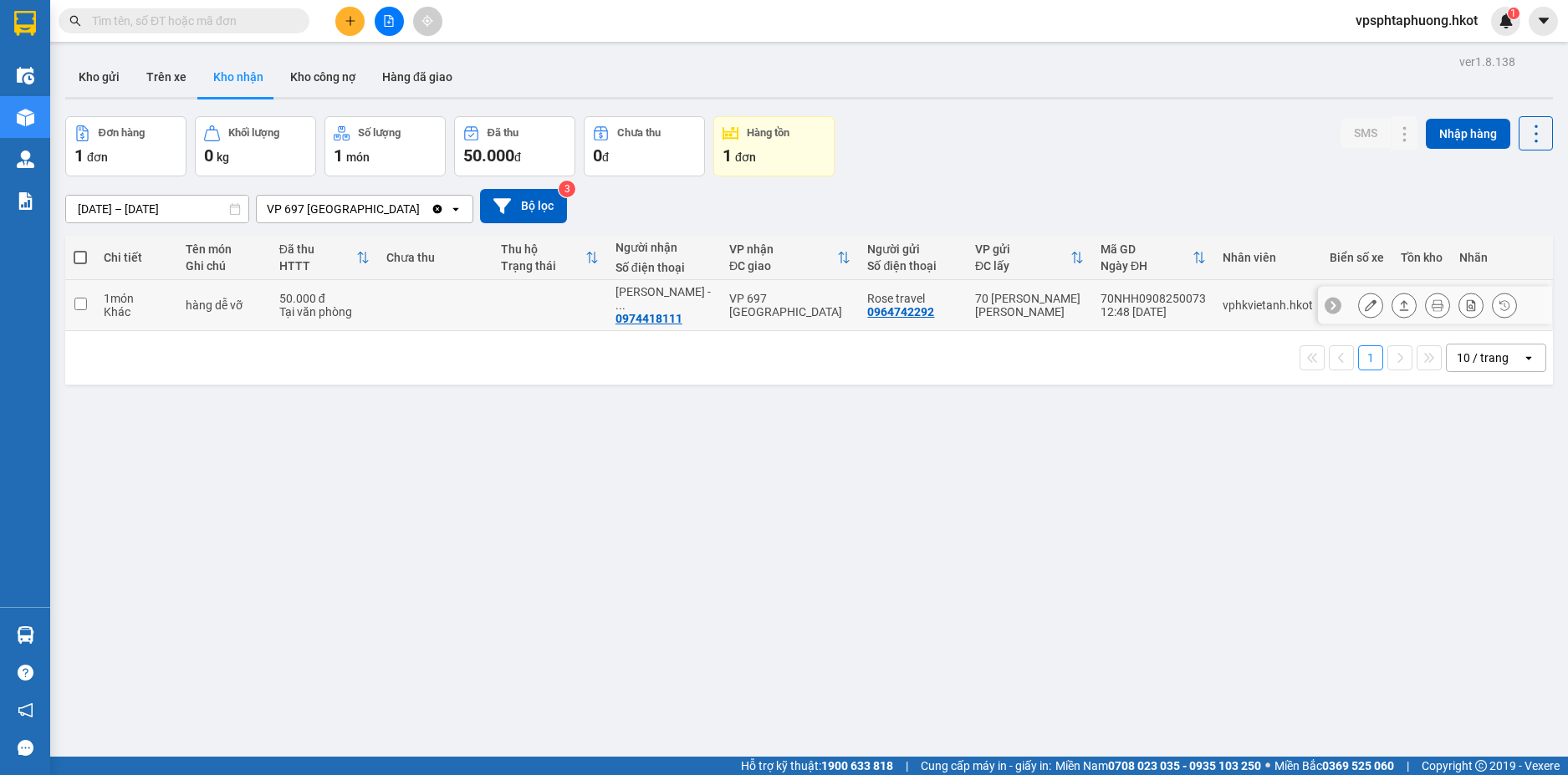
click at [77, 297] on input "checkbox" at bounding box center [81, 303] width 12 height 12
checkbox input "true"
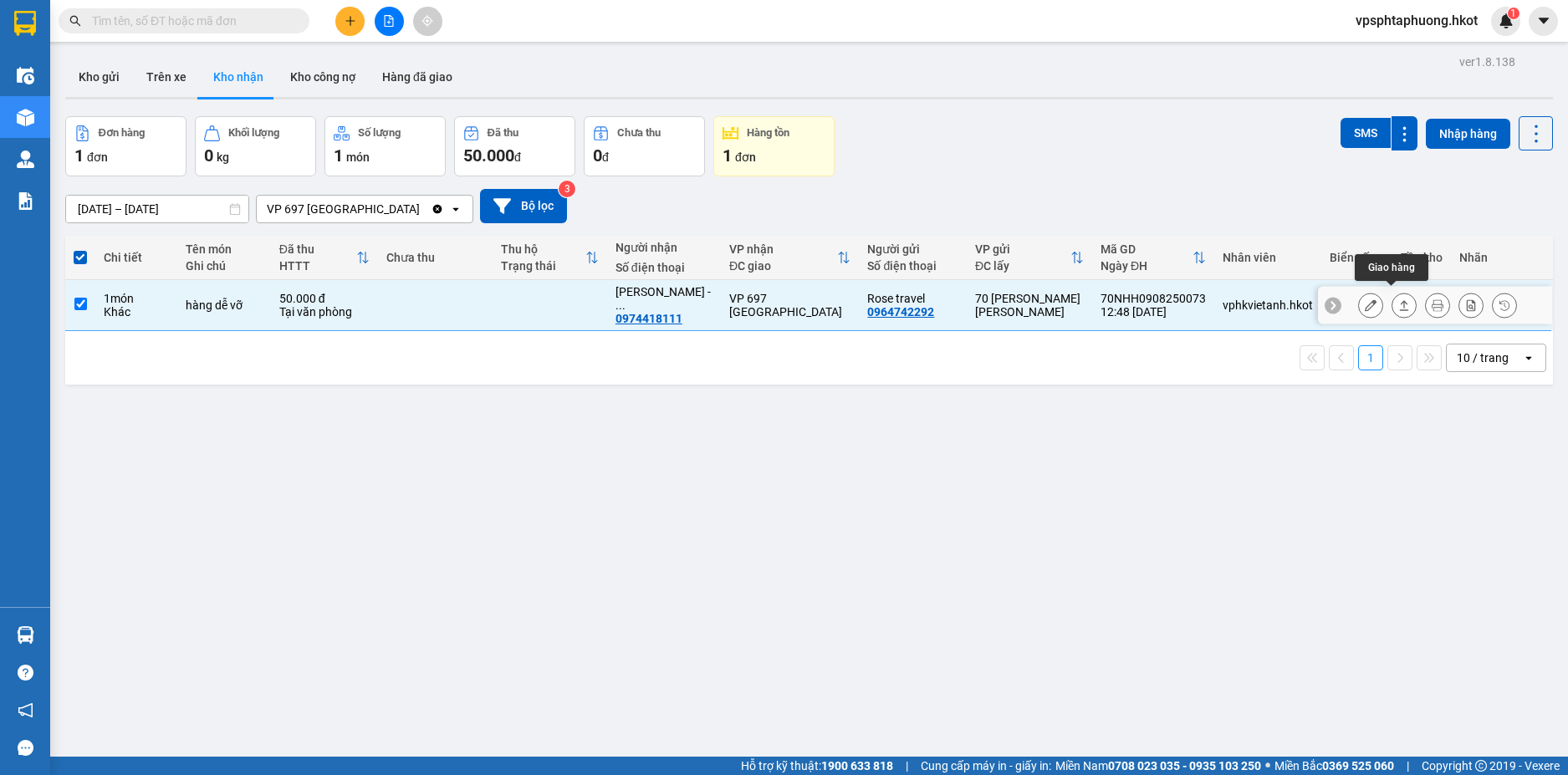
click at [1398, 299] on icon at bounding box center [1404, 304] width 11 height 11
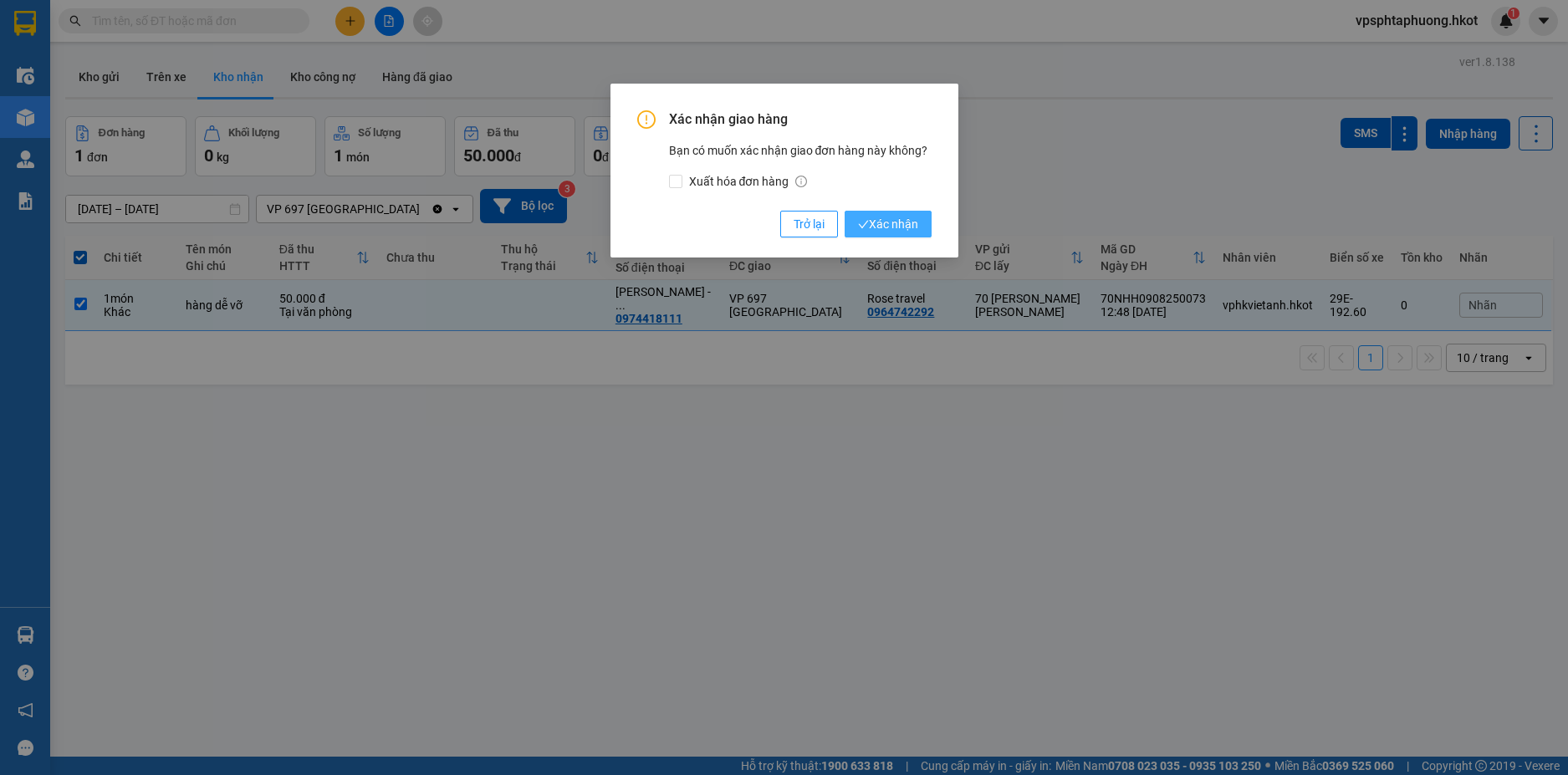
click at [897, 223] on span "Xác nhận" at bounding box center [887, 223] width 60 height 18
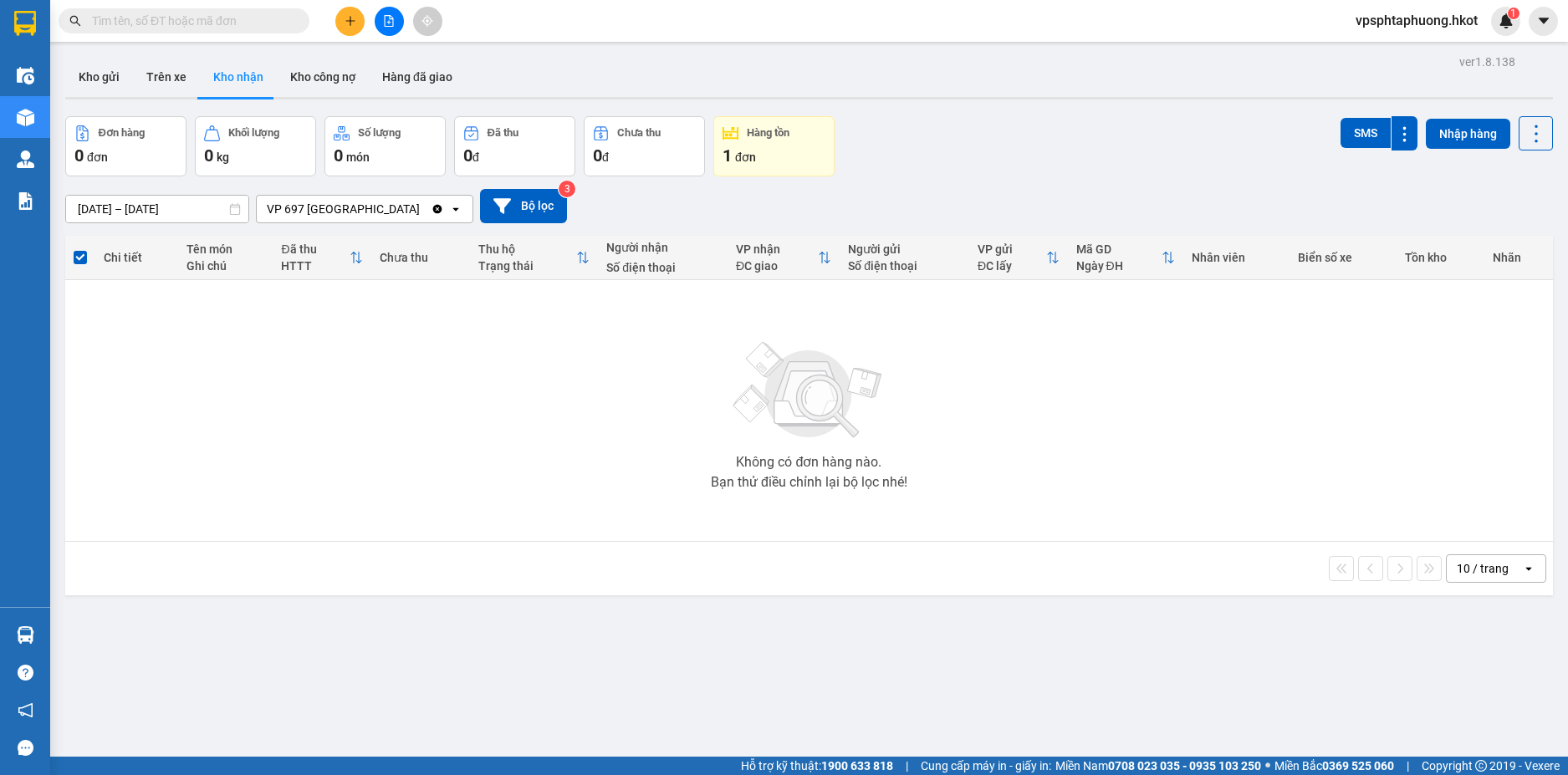
click at [189, 197] on input "11/08/2025 – 13/08/2025" at bounding box center [157, 208] width 182 height 26
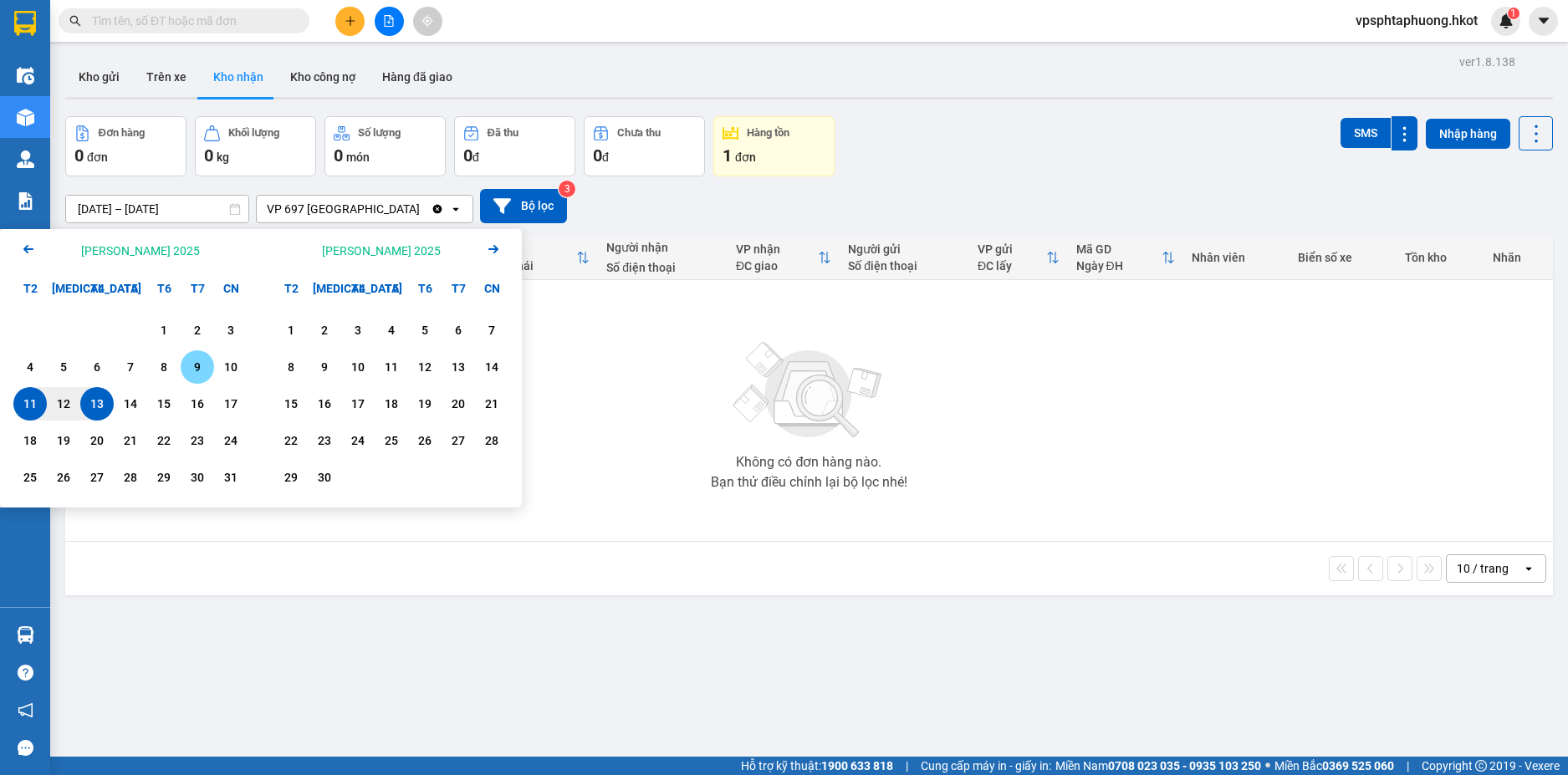
click at [206, 364] on div "9" at bounding box center [197, 367] width 24 height 20
click at [102, 401] on div "13" at bounding box center [97, 404] width 24 height 20
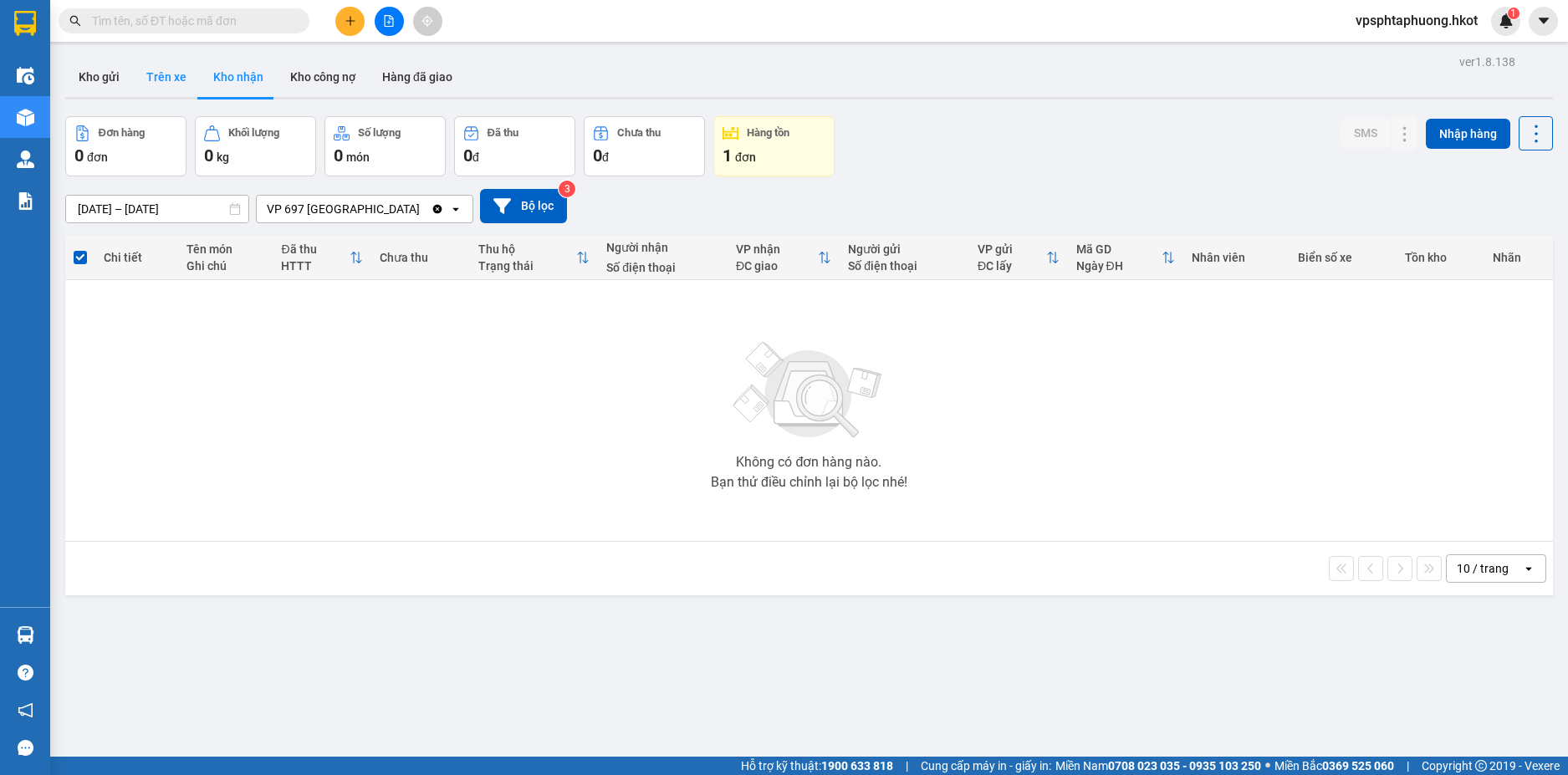
click at [164, 73] on button "Trên xe" at bounding box center [166, 77] width 67 height 40
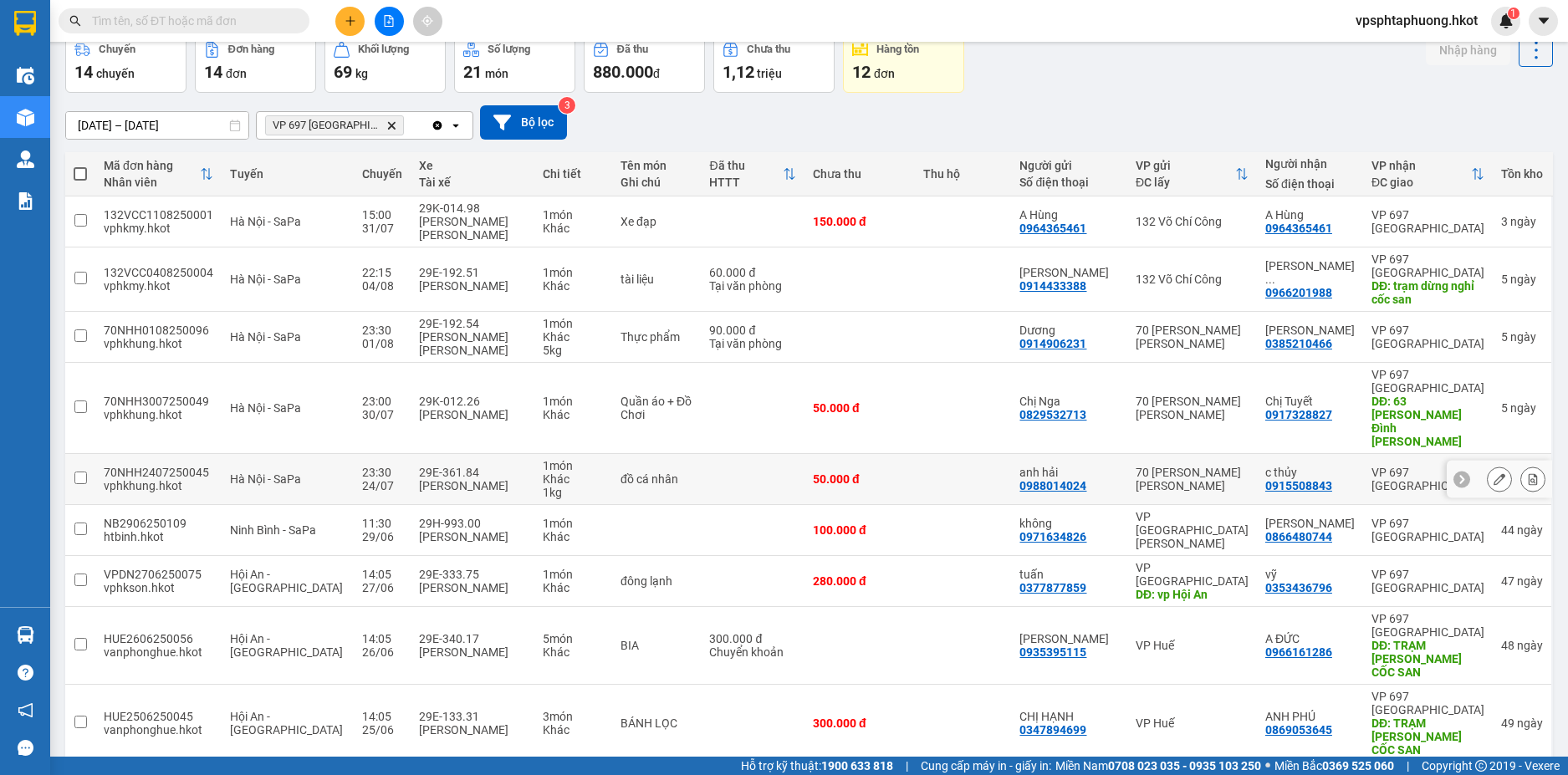
scroll to position [128, 0]
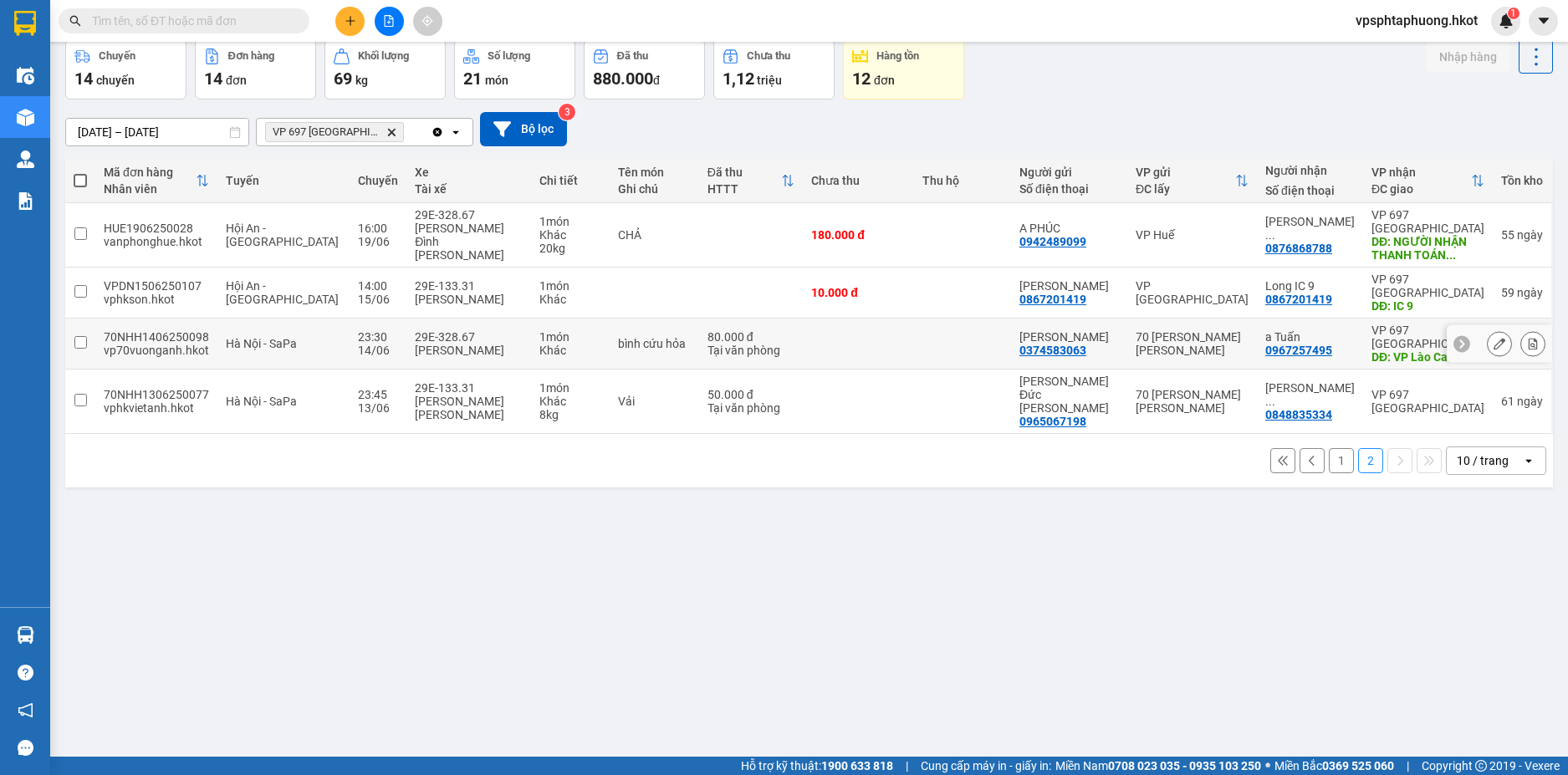
scroll to position [0, 0]
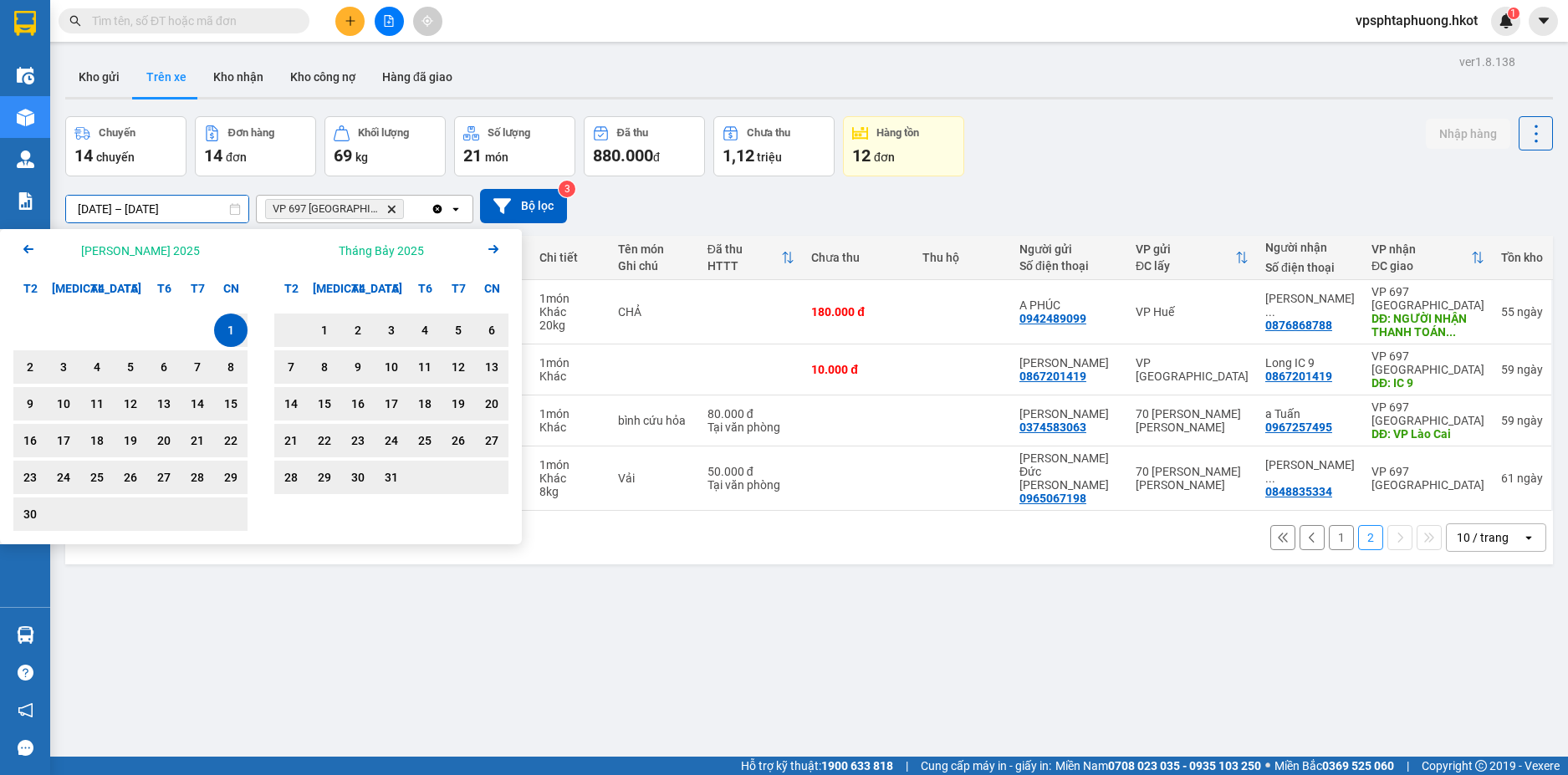
click at [192, 201] on input "01/06/2025 – 13/08/2025" at bounding box center [157, 208] width 182 height 26
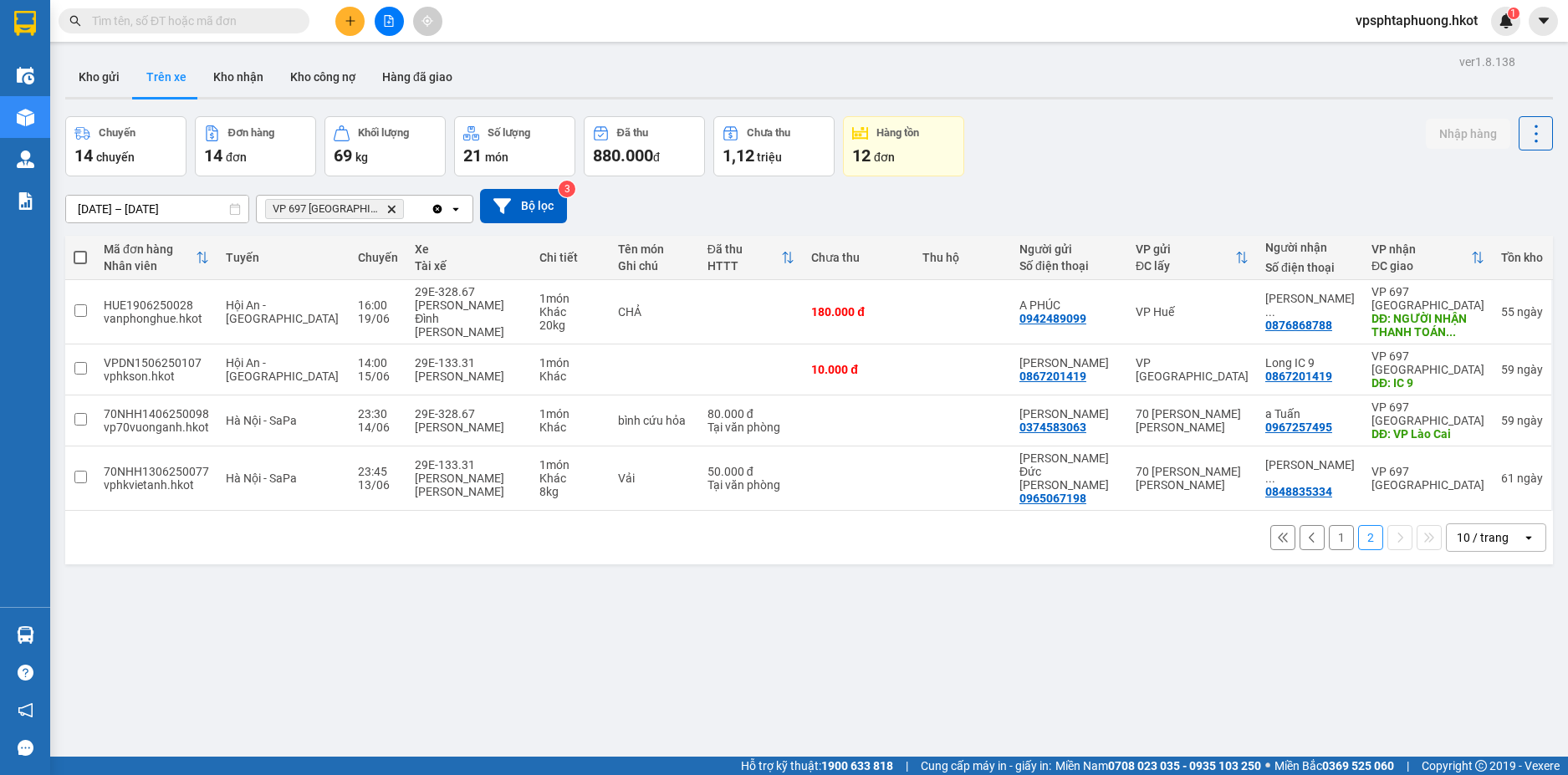
click at [666, 227] on div "01/06/2025 – 13/08/2025 Press the down arrow key to interact with the calendar …" at bounding box center [808, 206] width 1487 height 59
click at [1329, 526] on button "1" at bounding box center [1341, 537] width 26 height 26
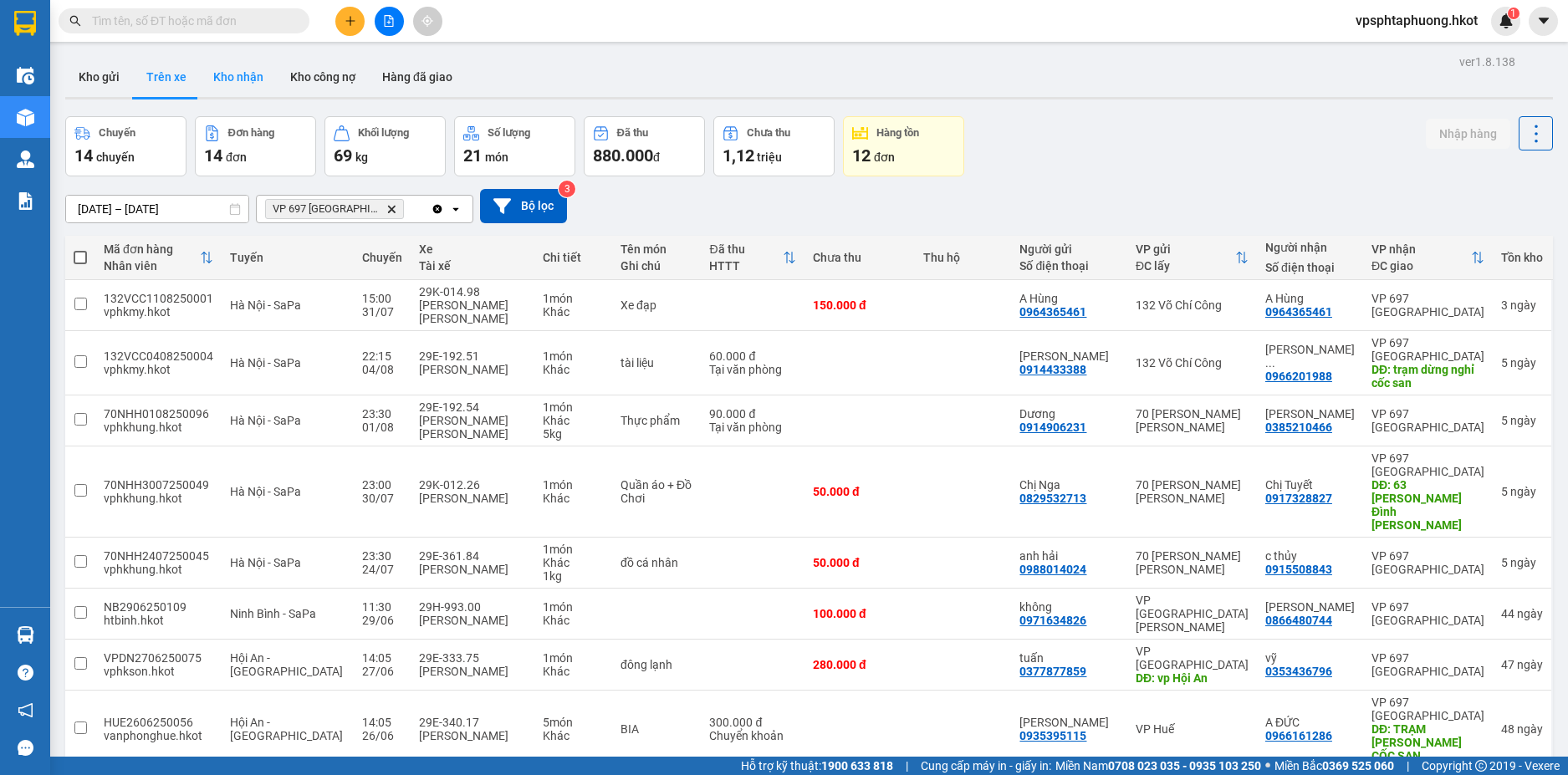
click at [245, 89] on button "Kho nhận" at bounding box center [237, 77] width 77 height 40
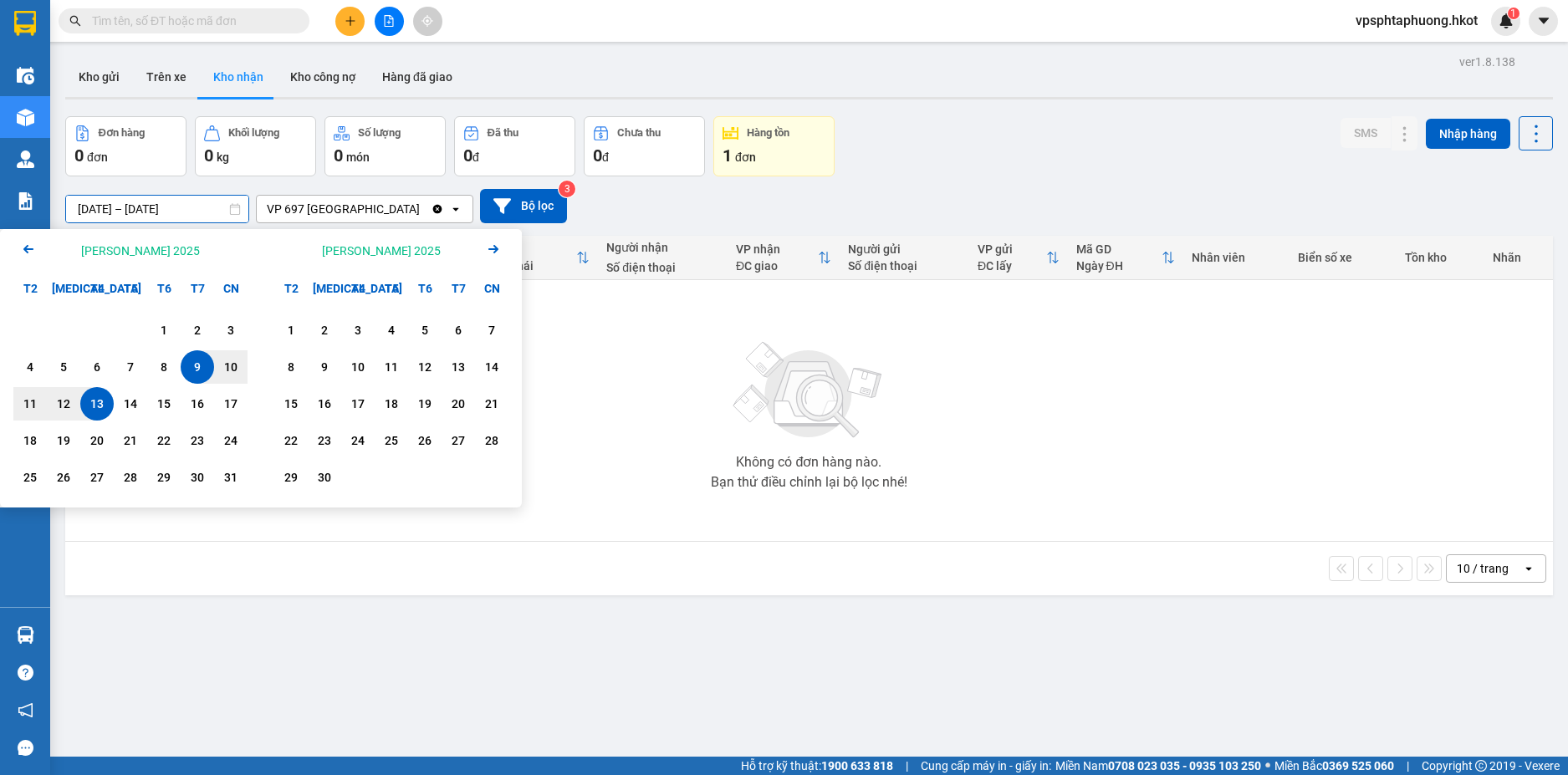
click at [185, 208] on input "09/08/2025 – 13/08/2025" at bounding box center [157, 208] width 182 height 26
click at [154, 360] on div "8" at bounding box center [164, 367] width 24 height 20
click at [98, 402] on div "13" at bounding box center [97, 404] width 24 height 20
type input "08/08/2025 – 13/08/2025"
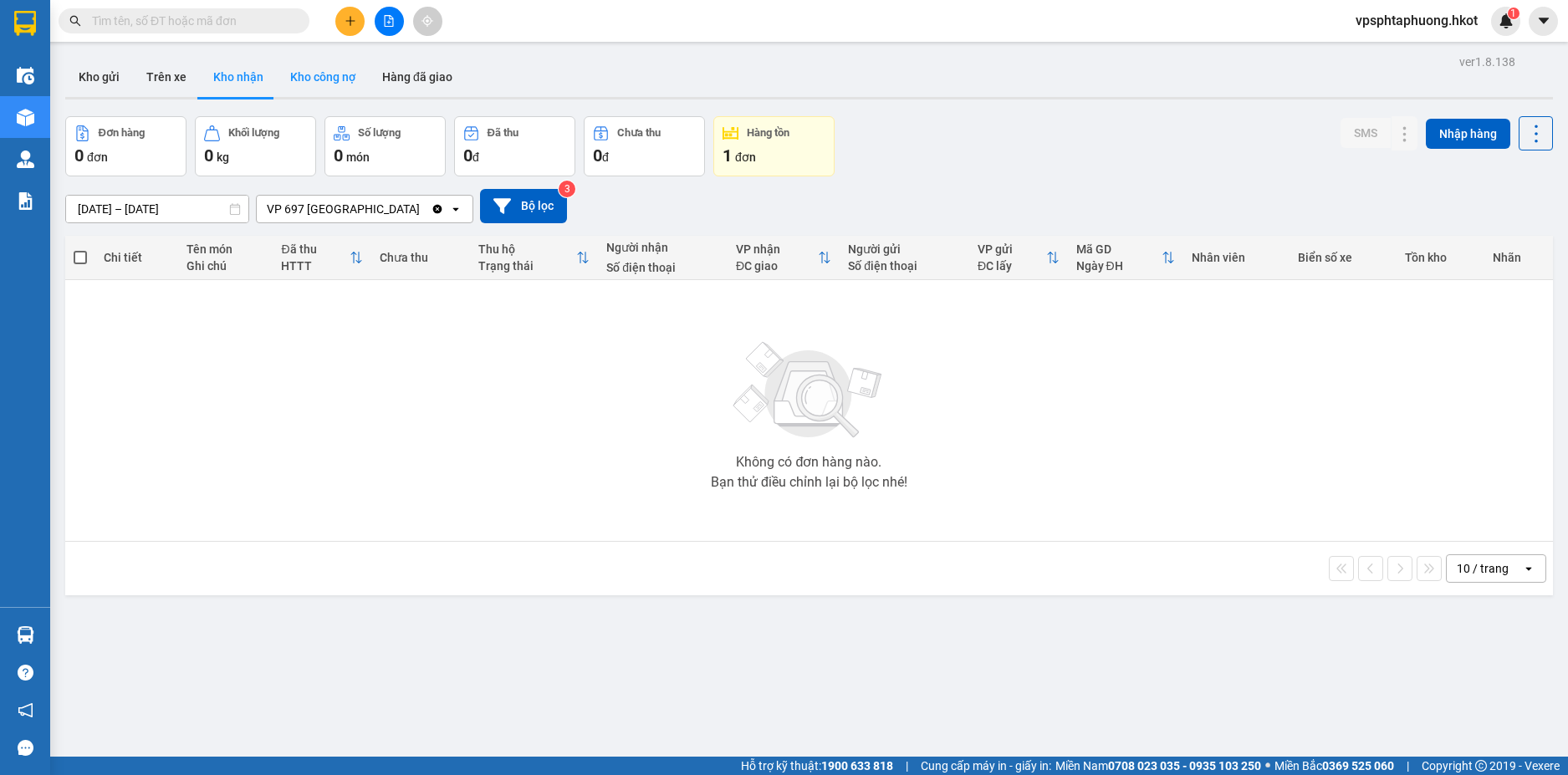
click at [295, 86] on button "Kho công nợ" at bounding box center [323, 77] width 92 height 40
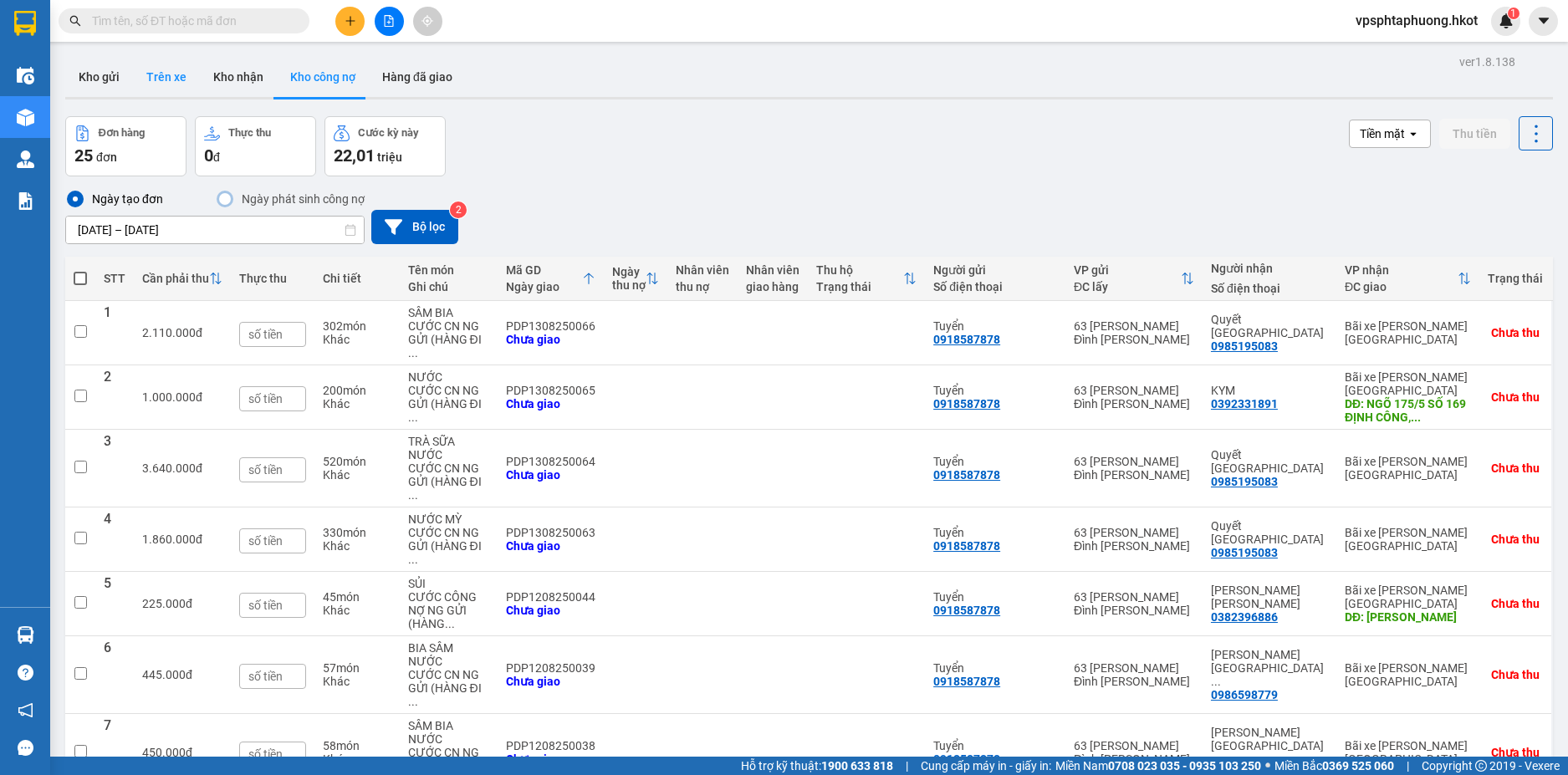
click at [166, 84] on button "Trên xe" at bounding box center [166, 77] width 67 height 40
